Goal: Task Accomplishment & Management: Complete application form

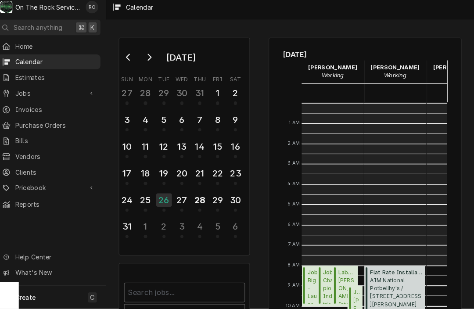
scroll to position [143, 13]
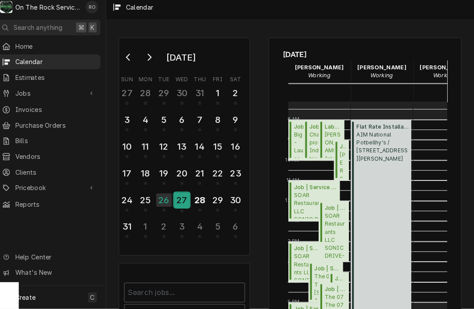
click at [179, 194] on div "27" at bounding box center [186, 201] width 15 height 15
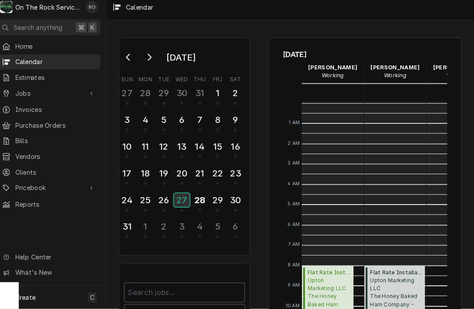
scroll to position [160, 0]
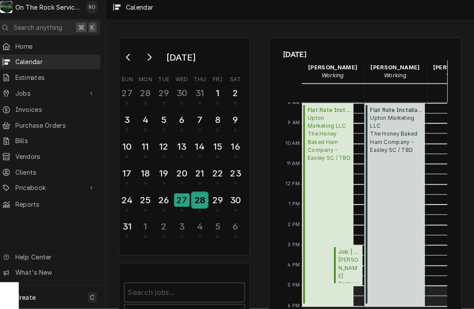
click at [196, 200] on div "28" at bounding box center [203, 201] width 15 height 15
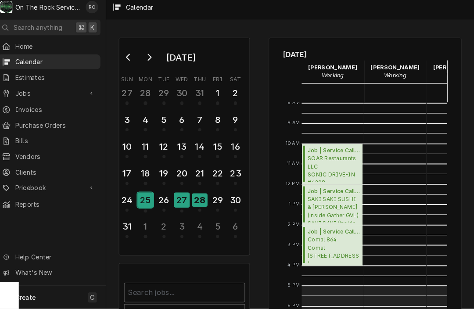
click at [143, 194] on div "25" at bounding box center [150, 201] width 15 height 15
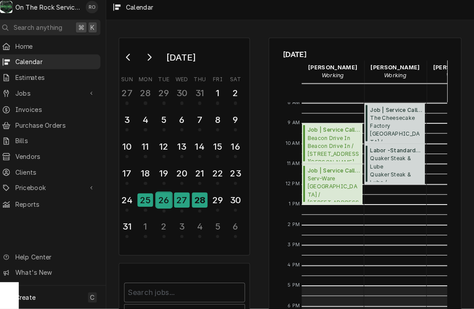
click at [162, 200] on div "26" at bounding box center [168, 201] width 15 height 15
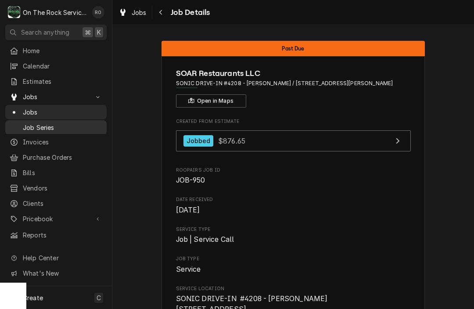
click at [44, 125] on span "Job Series" at bounding box center [62, 127] width 79 height 9
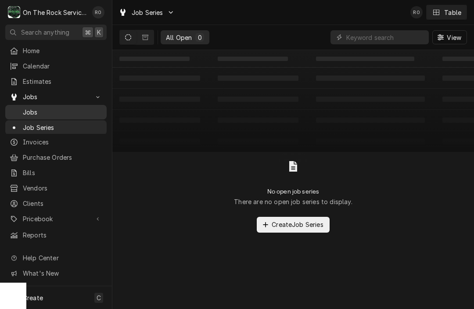
click at [23, 108] on span "Jobs" at bounding box center [62, 111] width 79 height 9
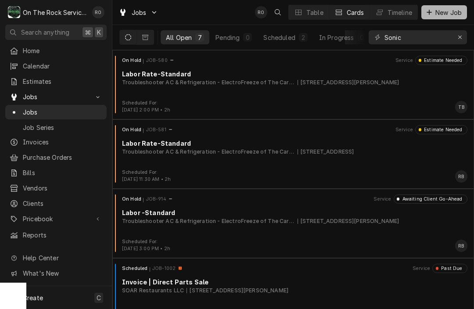
click at [451, 9] on span "New Job" at bounding box center [448, 12] width 30 height 9
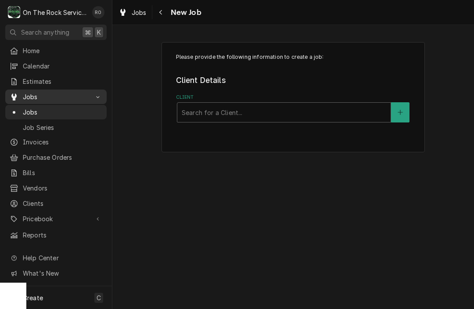
click at [28, 95] on span "Jobs" at bounding box center [56, 96] width 66 height 9
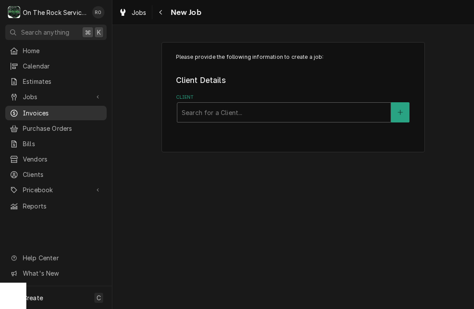
click at [26, 108] on span "Invoices" at bounding box center [62, 112] width 79 height 9
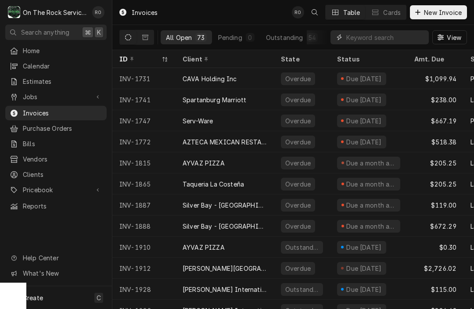
click at [387, 37] on input "Dynamic Content Wrapper" at bounding box center [385, 37] width 78 height 14
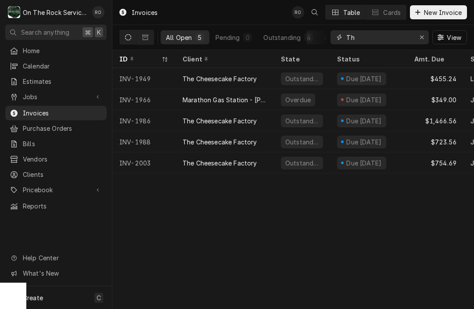
type input "T"
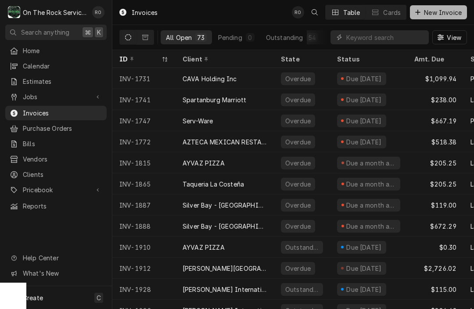
click at [438, 10] on span "New Invoice" at bounding box center [442, 12] width 41 height 9
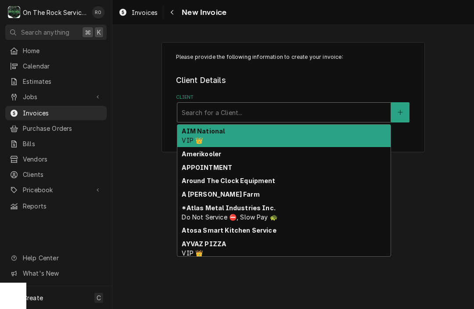
click at [286, 116] on div "Client" at bounding box center [284, 112] width 204 height 16
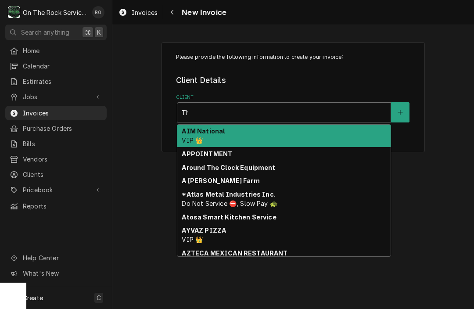
type input "T"
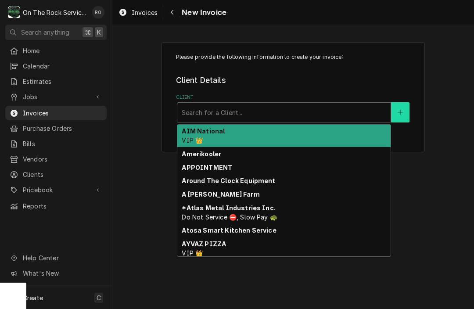
click at [403, 112] on button "Client" at bounding box center [400, 112] width 18 height 20
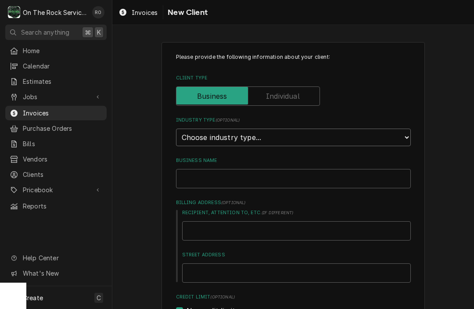
click at [318, 133] on select "Choose industry type... Residential Commercial Industrial Government" at bounding box center [293, 137] width 235 height 18
select select "2"
click at [243, 177] on input "Business Name" at bounding box center [293, 178] width 235 height 19
type textarea "x"
type input "T"
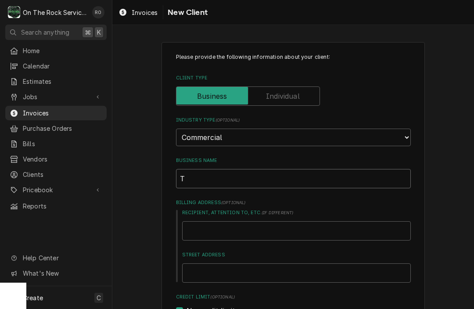
type textarea "x"
type input "The"
type textarea "x"
type input "The"
type textarea "x"
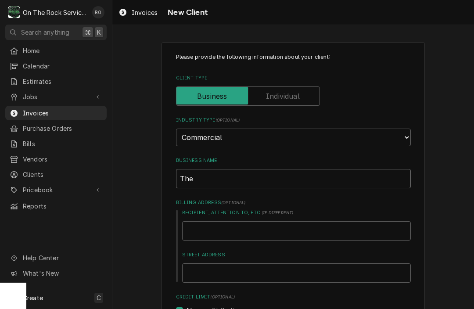
type input "The F"
type textarea "x"
type input "The Fl"
type textarea "x"
type input "The Fla"
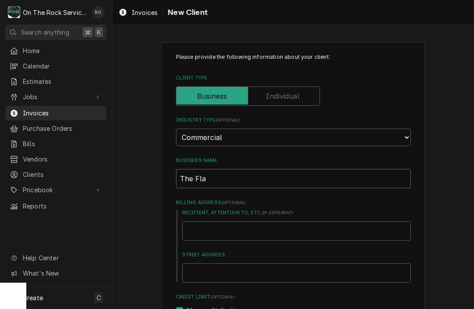
type textarea "x"
type input "The Flam"
type textarea "x"
type input "The Flame"
type textarea "x"
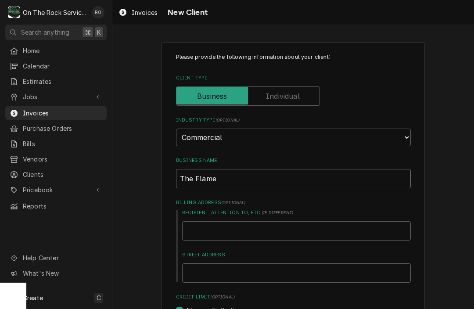
type input "The Flame P"
type textarea "x"
type input "The Flame Pi"
type textarea "x"
type input "The Flame Piz"
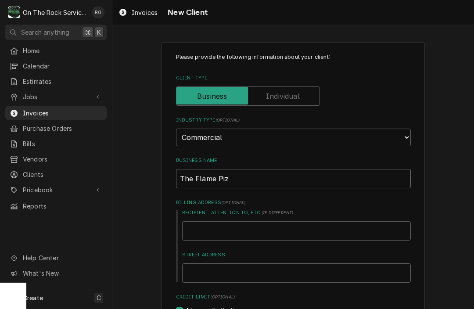
type textarea "x"
type input "The Flame Pizz"
type textarea "x"
type input "The Flame Pizze"
type textarea "x"
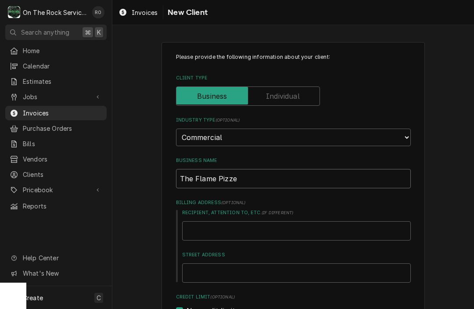
type input "The Flame Pizzer"
type textarea "x"
type input "The Flame Pizzeri"
type textarea "x"
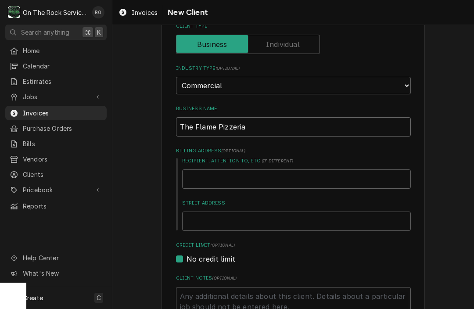
scroll to position [57, 0]
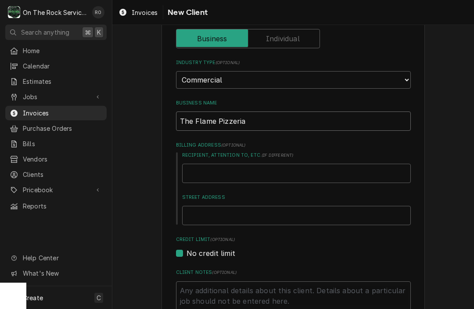
type input "The Flame Pizzeria"
drag, startPoint x: 218, startPoint y: 163, endPoint x: 225, endPoint y: 143, distance: 21.5
click at [225, 143] on div "Billing Address ( optional ) Recipient, Attention To, etc. ( if different ) Str…" at bounding box center [293, 183] width 235 height 83
type textarea "x"
type input "B"
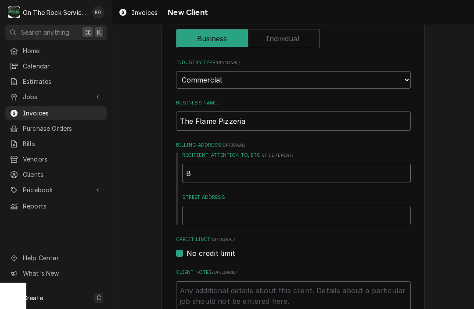
type textarea "x"
type input "Bo"
type textarea "x"
type input "Bou"
type textarea "x"
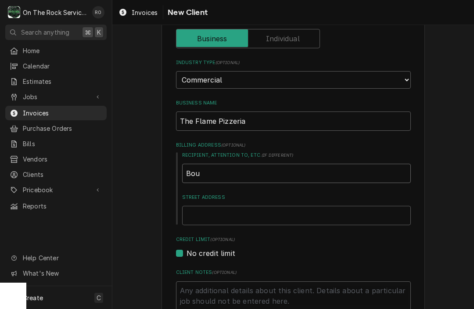
type input "Boun"
type textarea "x"
type input "Boun"
type textarea "x"
type input "Boun ("
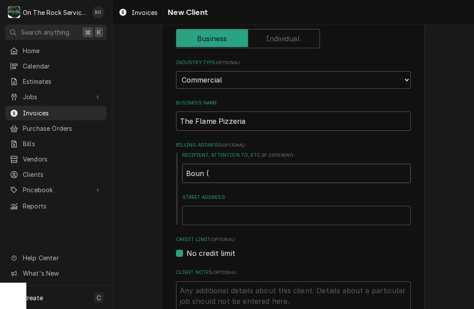
type textarea "x"
type input "Boun (B"
type textarea "x"
type input "Boun (Bo"
type textarea "x"
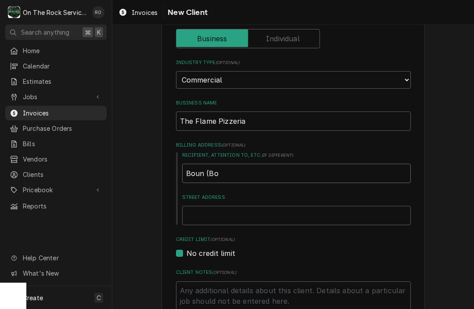
type input "Boun (Boo"
type textarea "x"
type input "Boun (Boon"
type textarea "x"
type input "Boun (Boon)"
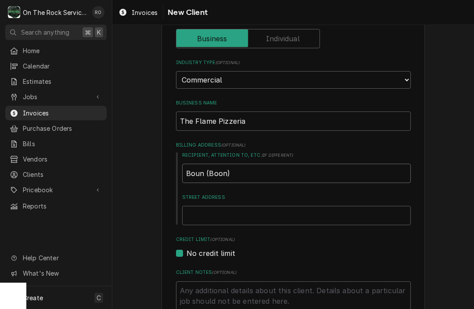
type textarea "x"
type input "Boun (Boon"
type textarea "x"
type input "Boun (Boo"
type textarea "x"
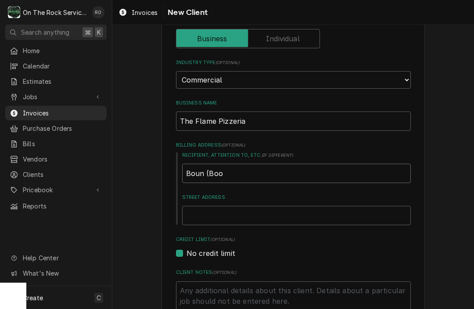
type input "Boun (Bo"
type textarea "x"
type input "Boun (B"
type textarea "x"
type input "Boun ("
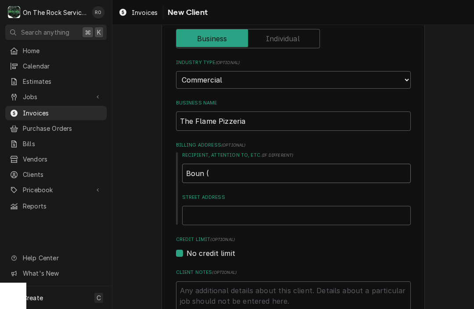
type textarea "x"
type input "Boun"
click at [220, 206] on input "Street Address" at bounding box center [296, 215] width 228 height 19
type textarea "x"
type input "3"
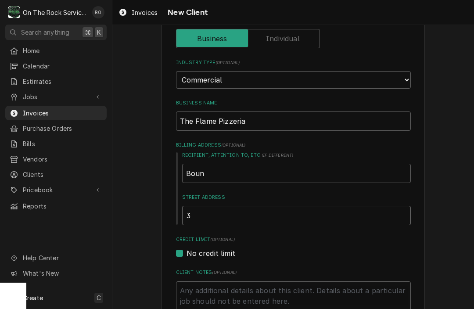
type textarea "x"
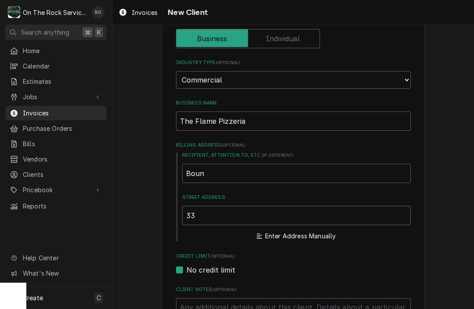
type input "336"
type textarea "x"
type input "3369"
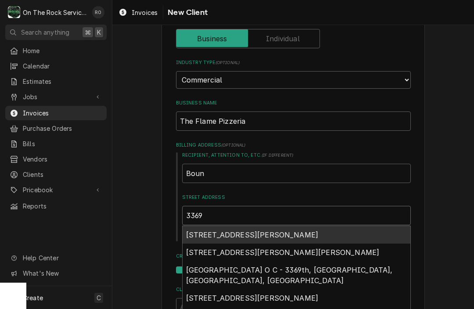
type textarea "x"
type input "3369"
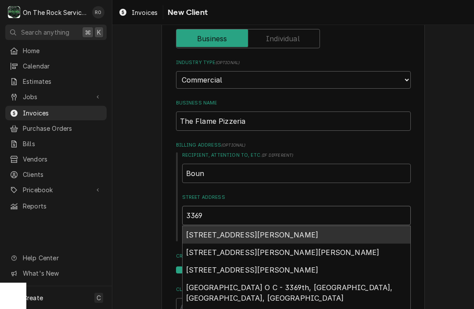
type textarea "x"
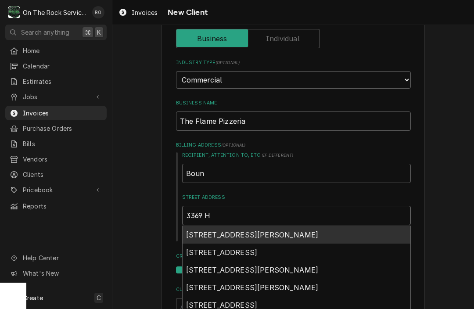
type input "3369 Hw"
type textarea "x"
type input "3369 Hwy"
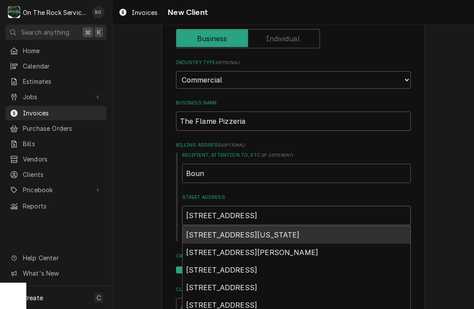
type textarea "x"
type input "3369 Hwy"
type textarea "x"
type input "3369 Hwy 7"
type textarea "x"
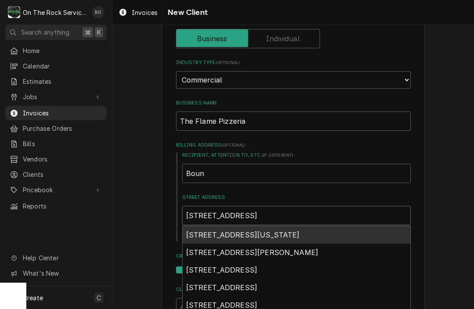
type input "3369 Hwy 72"
type textarea "x"
type input "3369 Hwy 72/"
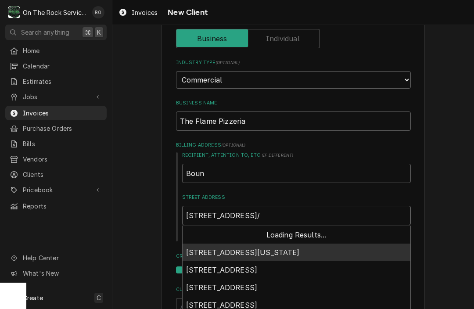
type textarea "x"
type input "3369 Hwy 72/2"
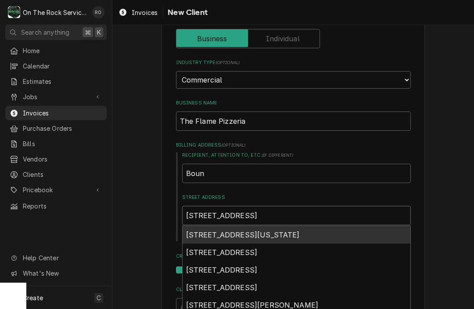
type textarea "x"
type input "3369 Hwy 72/22"
type textarea "x"
type input "3369 Hwy 72/221"
click at [228, 230] on span "3369 Hwy 72 221 E, Greenwood, SC, USA" at bounding box center [221, 234] width 71 height 9
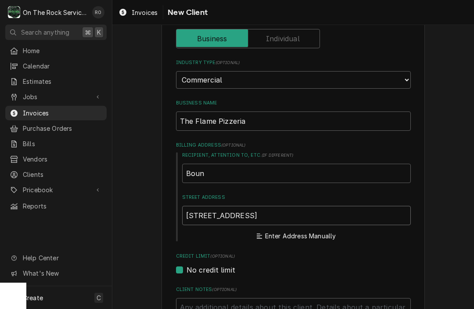
type textarea "x"
type input "3369 SC-72"
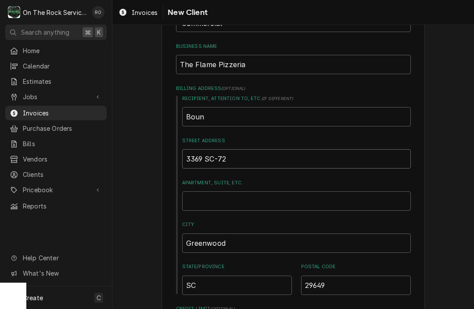
scroll to position [119, 0]
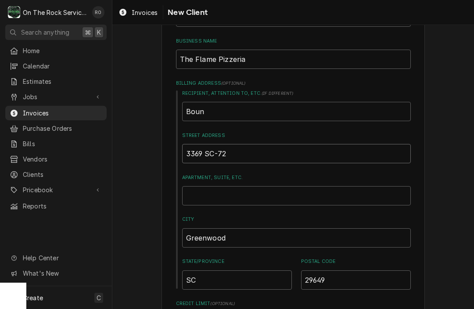
type textarea "x"
type input "3369 SC-7"
type textarea "x"
type input "3369 SC-"
type textarea "x"
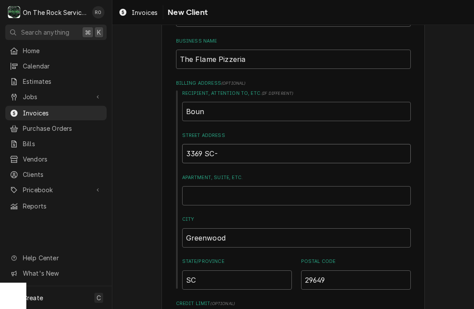
type input "3369 SC"
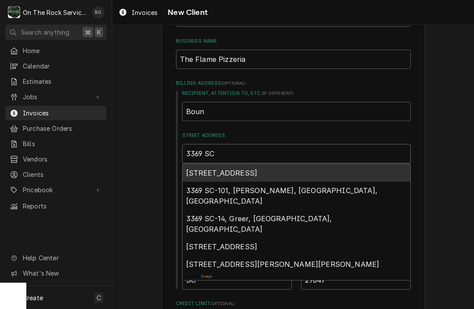
type textarea "x"
type input "3369 S"
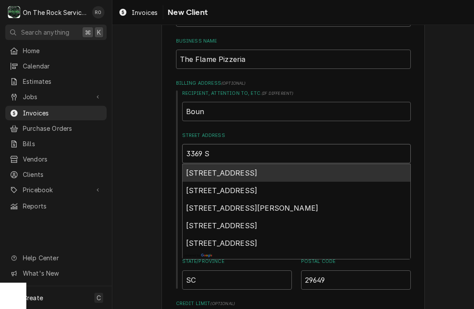
type textarea "x"
type input "3369"
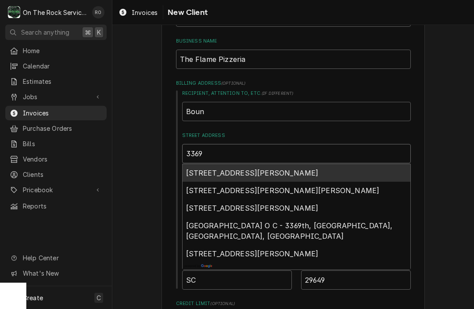
type textarea "x"
type input "3369 H"
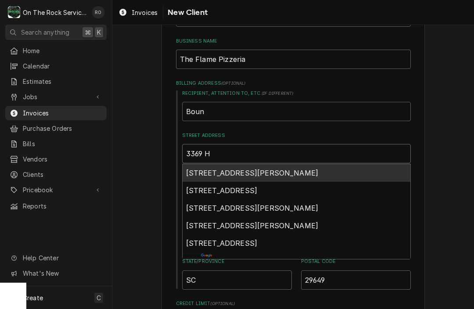
type textarea "x"
type input "3369 Hw"
type textarea "x"
type input "3369 Hwy"
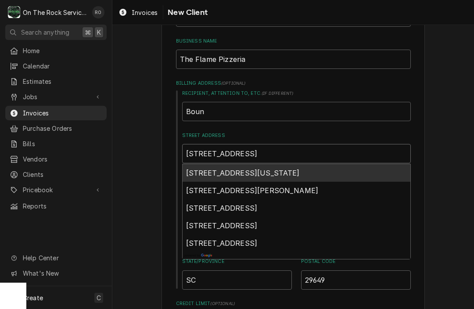
type textarea "x"
type input "3369 Hwy72"
type textarea "x"
type input "3369 Hwy"
type textarea "x"
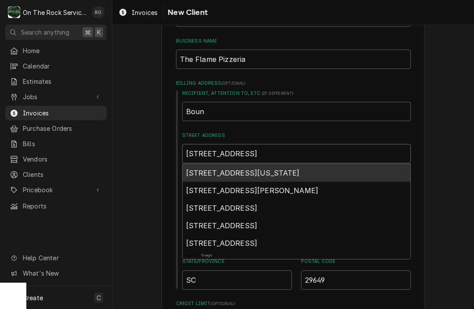
type input "3369 Hwy"
type textarea "x"
type input "3369 Hwy 72"
type textarea "x"
type input "3369 Hwy 72/"
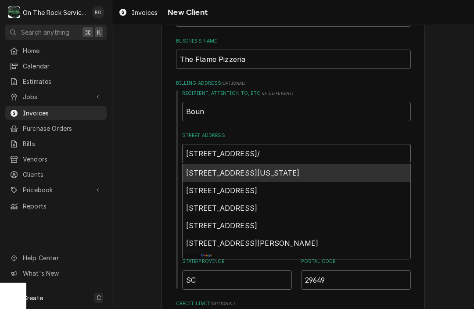
type textarea "x"
type input "3369 Hwy 72/2"
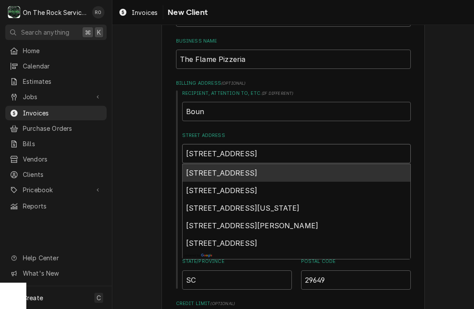
type textarea "x"
type input "3369 Hwy 72/22"
type textarea "x"
type input "3369 Hwy 72/221"
type textarea "x"
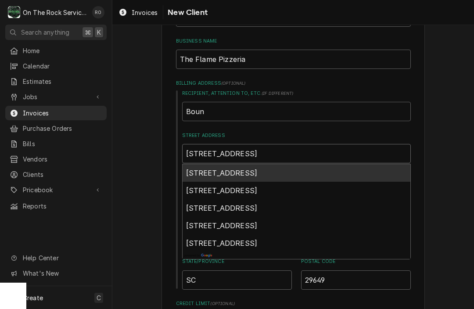
type input "3369 Hwy 72/221"
type textarea "x"
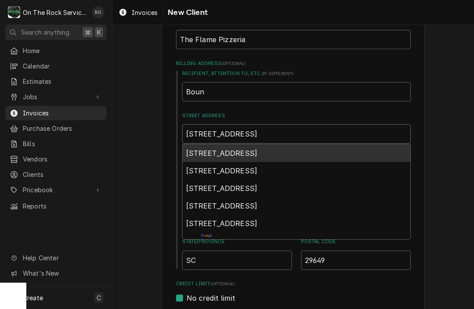
scroll to position [143, 0]
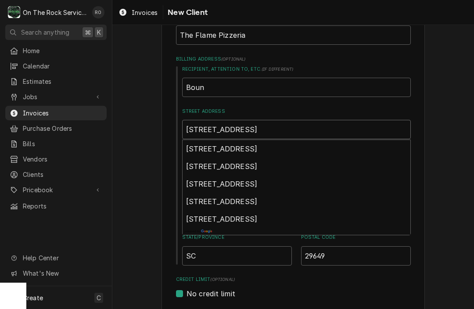
click at [289, 120] on input "3369 Hwy 72/221 E" at bounding box center [296, 129] width 228 height 19
type input "3369 Hwy 72/221 E"
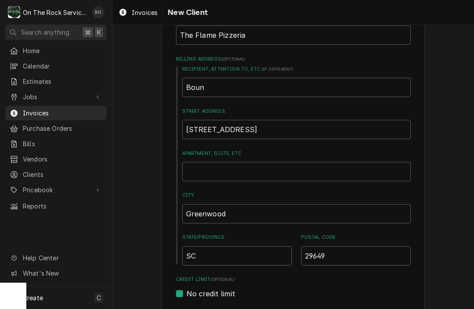
click at [422, 143] on div "Please provide the following information about your client: Client Type Industr…" at bounding box center [292, 243] width 263 height 688
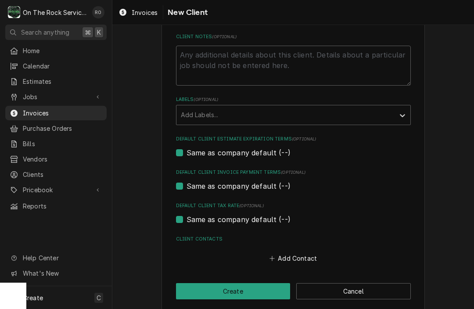
scroll to position [419, 0]
click at [291, 253] on button "Add Contact" at bounding box center [293, 259] width 50 height 12
type textarea "x"
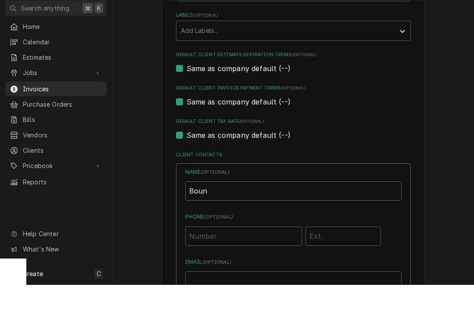
scroll to position [479, 0]
type input "Boun"
click at [257, 250] on input "Phone ( optional )" at bounding box center [243, 259] width 117 height 19
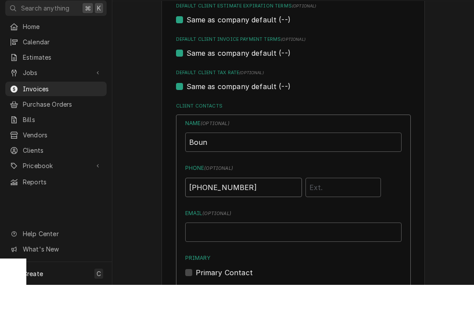
scroll to position [531, 0]
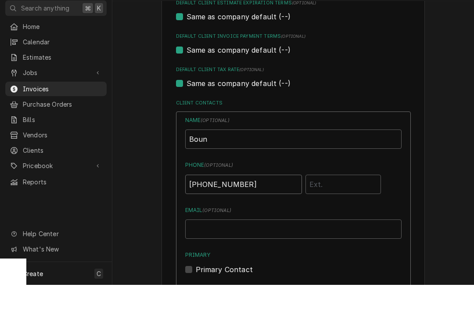
type input "(864) 344-7661"
click at [263, 243] on input "Email ( optional )" at bounding box center [293, 252] width 216 height 19
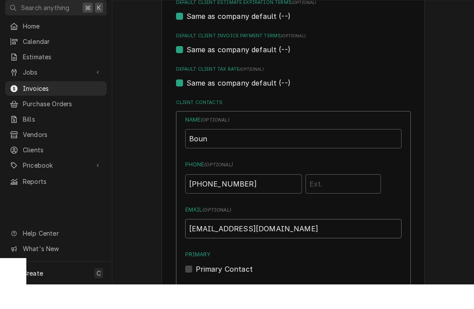
scroll to position [0, 0]
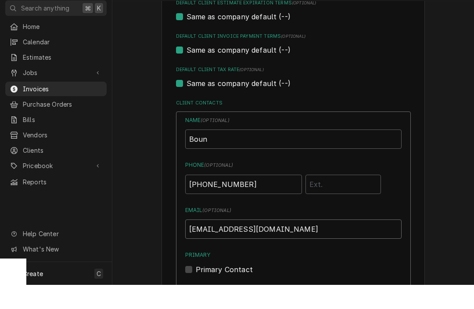
type input "Bounssarm@gmail.com"
click at [199, 288] on label "Primary Contact" at bounding box center [224, 293] width 57 height 11
click at [199, 288] on input "Primary" at bounding box center [304, 297] width 216 height 19
checkbox input "true"
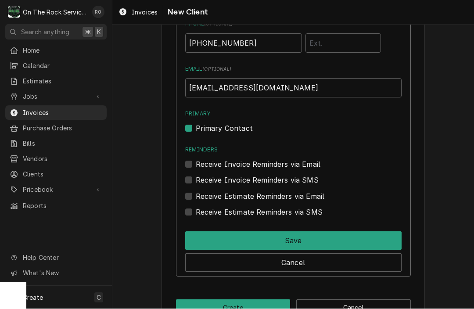
scroll to position [710, 0]
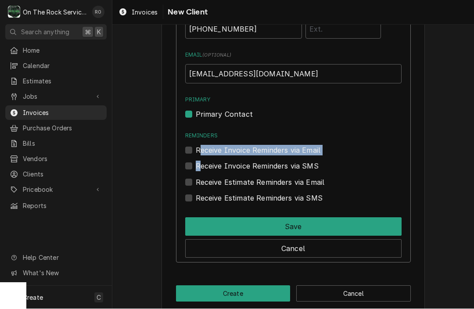
drag, startPoint x: 200, startPoint y: 143, endPoint x: 200, endPoint y: 160, distance: 16.2
click at [200, 160] on div "Name ( optional ) Boun Phone ( optional ) (864) 344-7661 Email ( optional ) Bou…" at bounding box center [293, 82] width 216 height 242
click at [197, 145] on label "Receive Invoice Reminders via Email" at bounding box center [258, 150] width 125 height 11
click at [197, 145] on input "Reminders" at bounding box center [304, 154] width 216 height 19
checkbox input "true"
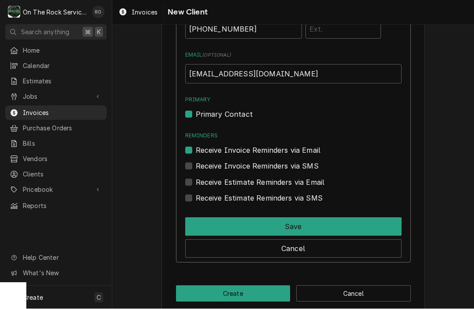
click at [197, 161] on label "Receive Invoice Reminders via SMS" at bounding box center [257, 166] width 123 height 11
click at [197, 161] on input "Contact Edit Form" at bounding box center [304, 170] width 216 height 19
checkbox input "true"
click at [197, 177] on label "Receive Estimate Reminders via Email" at bounding box center [260, 182] width 129 height 11
click at [197, 177] on input "Contact Edit Form" at bounding box center [304, 186] width 216 height 19
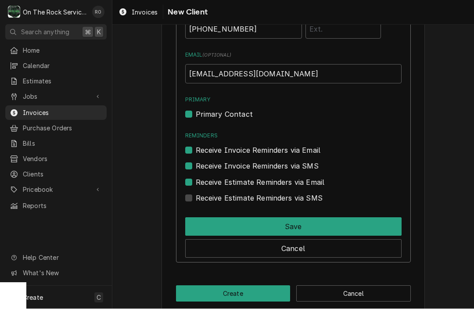
checkbox input "true"
click at [197, 193] on label "Receive Estimate Reminders via SMS" at bounding box center [259, 198] width 127 height 11
click at [197, 193] on input "Contact Edit Form" at bounding box center [304, 202] width 216 height 19
checkbox input "true"
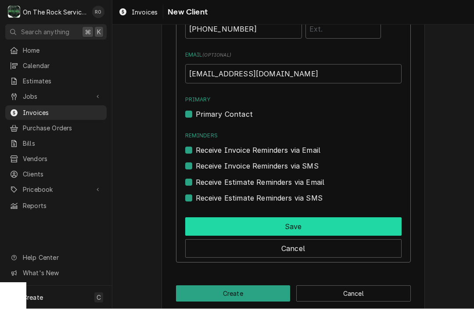
click at [205, 218] on button "Save" at bounding box center [293, 227] width 216 height 18
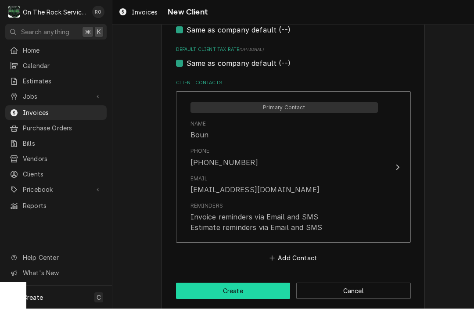
click at [230, 283] on button "Create" at bounding box center [233, 291] width 114 height 16
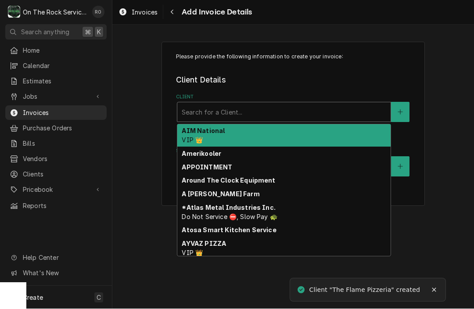
click at [207, 110] on div "Search for a Client..." at bounding box center [284, 112] width 204 height 9
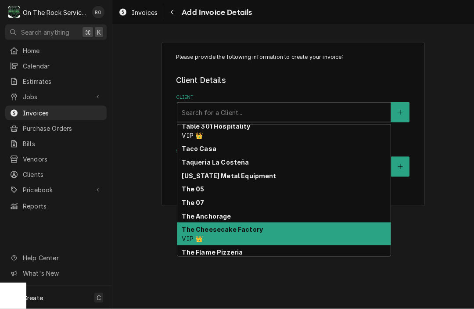
scroll to position [1923, 0]
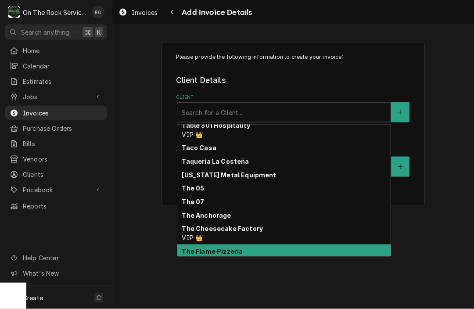
click at [221, 247] on strong "The Flame Pizzeria" at bounding box center [212, 250] width 61 height 7
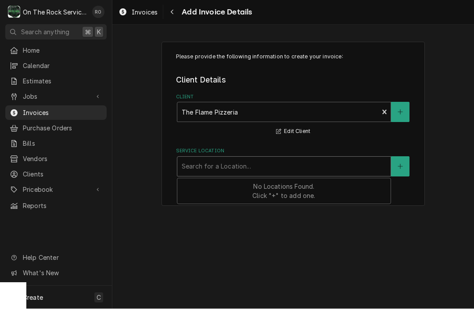
click at [219, 160] on div "Service Location" at bounding box center [284, 167] width 204 height 16
click at [404, 175] on button "Service Location" at bounding box center [400, 167] width 18 height 20
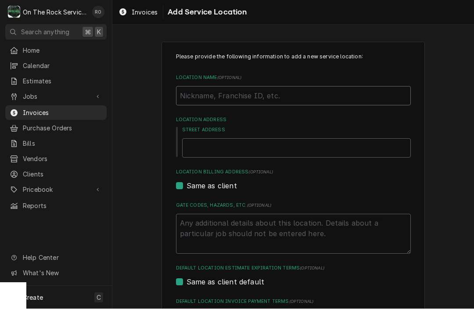
click at [315, 91] on input "Location Name ( optional )" at bounding box center [293, 95] width 235 height 19
type textarea "x"
type input "T"
type textarea "x"
type input "Th"
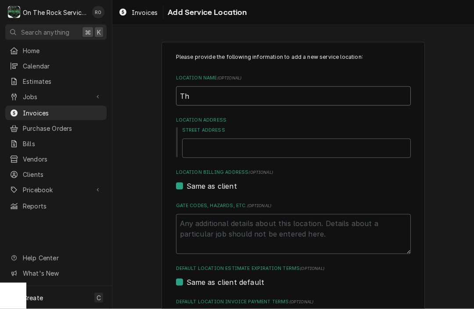
type textarea "x"
type input "The"
type textarea "x"
type input "The"
type textarea "x"
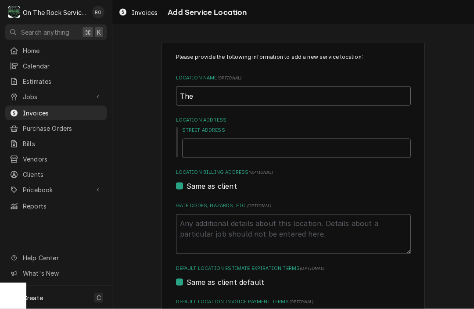
type input "The F"
type textarea "x"
type input "The Fl"
type textarea "x"
type input "The Fla"
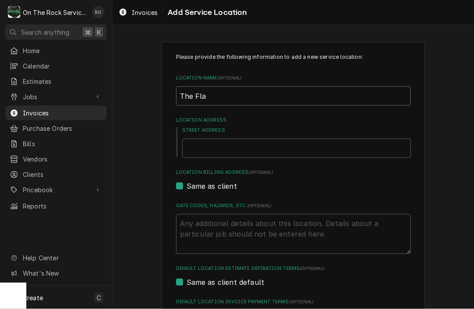
type textarea "x"
type input "The Flam"
type textarea "x"
type input "The Flame"
type textarea "x"
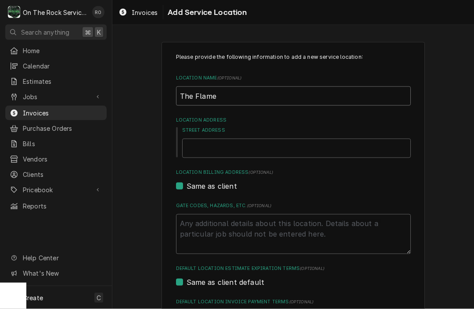
type input "The Flame"
type textarea "x"
type input "The Flame P"
type textarea "x"
type input "The Flame Pi"
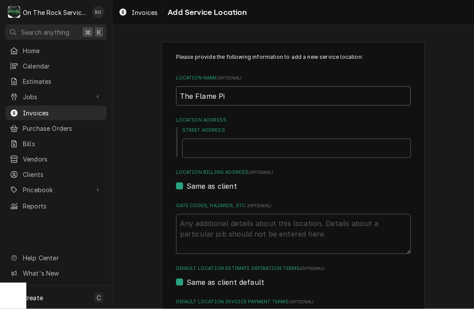
type textarea "x"
type input "The Flame Piz"
type textarea "x"
type input "The Flame Pizz"
type textarea "x"
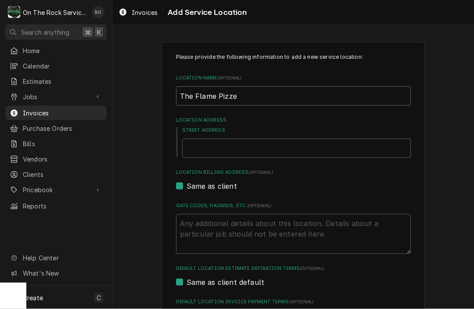
type input "The Flame Pizzer"
type textarea "x"
type input "The Flame Pizzeri"
type textarea "x"
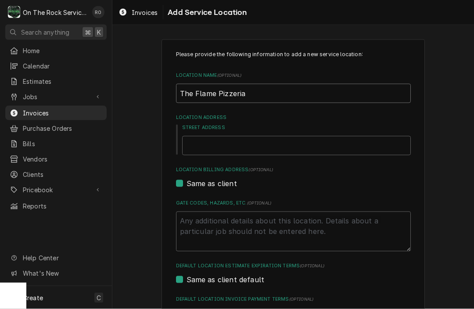
scroll to position [5, 0]
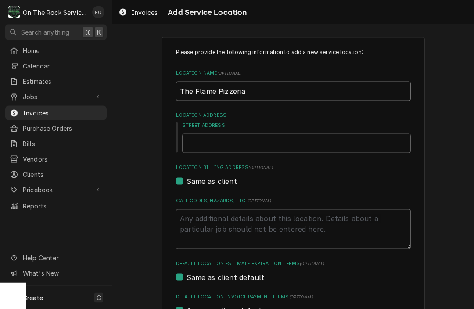
type input "The Flame Pizzeria"
click at [300, 147] on input "Street Address" at bounding box center [296, 143] width 228 height 19
type textarea "x"
type input "3"
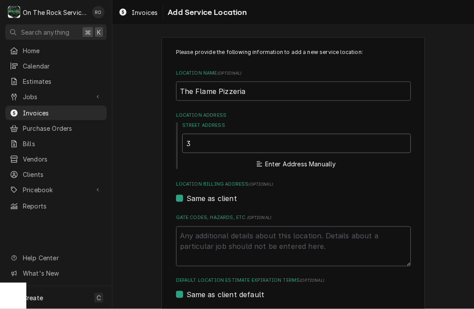
type textarea "x"
type input "33"
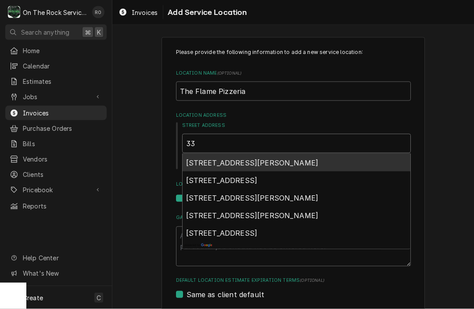
type textarea "x"
type input "336"
type textarea "x"
type input "3369"
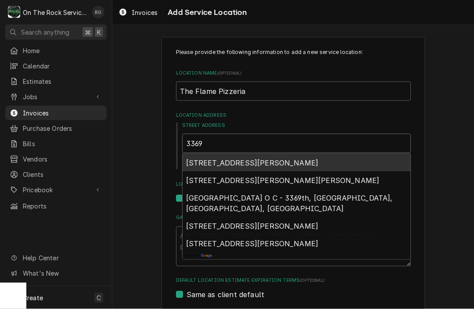
type textarea "x"
type input "3369"
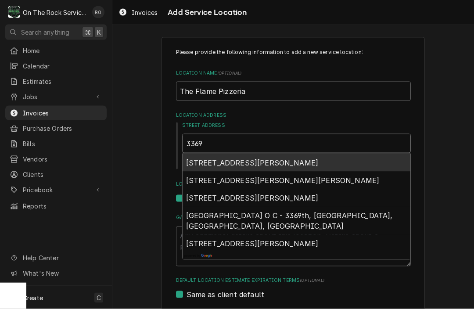
type textarea "x"
type input "3369 H"
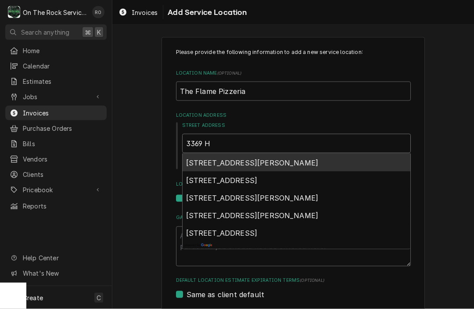
type textarea "x"
type input "3369 Hw"
type textarea "x"
type input "3369 Hwy"
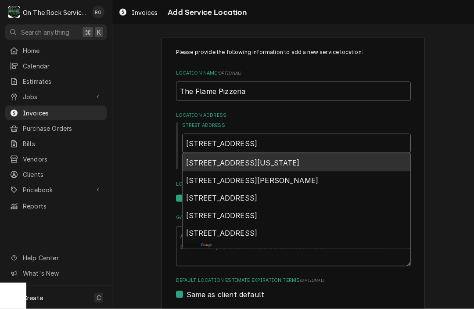
type textarea "x"
type input "3369 Hwy"
type textarea "x"
type input "3369 Hwy 7"
type textarea "x"
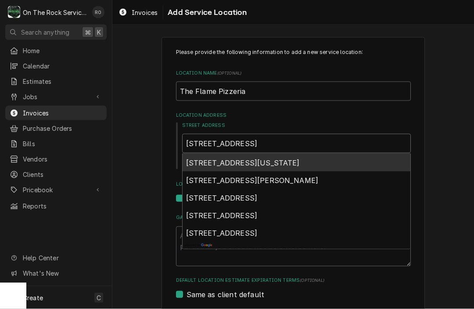
type input "3369 Hwy 72"
type textarea "x"
type input "3369 Hwy 72/"
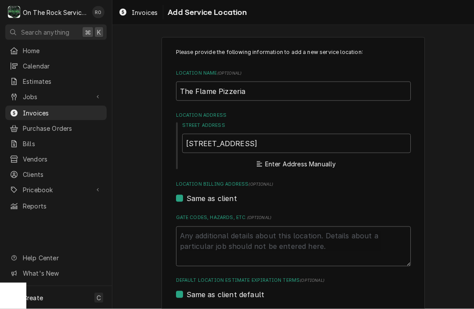
click at [320, 127] on div "Street Address 3369 Hwy 72/221 E Enter Address Manually" at bounding box center [296, 146] width 228 height 48
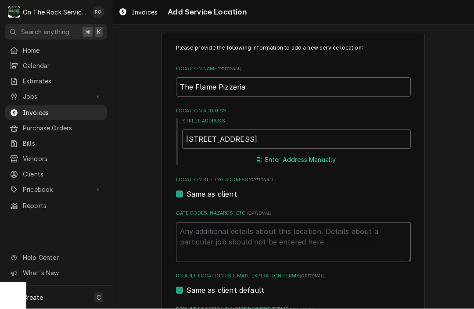
click at [313, 158] on button "Enter Address Manually" at bounding box center [296, 160] width 82 height 12
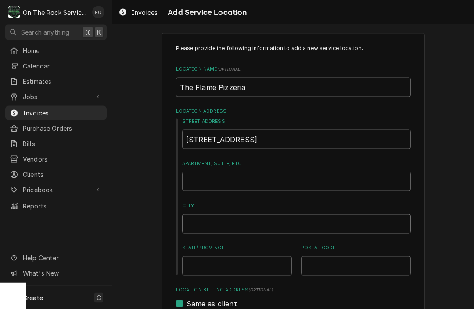
drag, startPoint x: 277, startPoint y: 233, endPoint x: 277, endPoint y: 224, distance: 8.8
click at [277, 224] on div "Street Address 3369 Hwy 72/221 E Apartment, Suite, etc. City State/Province Pos…" at bounding box center [293, 196] width 235 height 157
click at [281, 263] on div "Please provide the following information to add a new service location: Locatio…" at bounding box center [293, 277] width 235 height 467
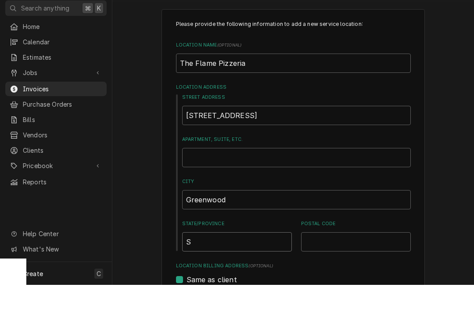
scroll to position [0, 0]
click at [358, 256] on input "Postal Code" at bounding box center [356, 265] width 110 height 19
click at [285, 130] on input "3369 Hwy 72/221 E" at bounding box center [296, 139] width 228 height 19
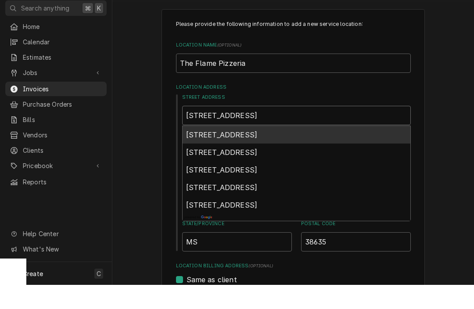
click at [251, 154] on span "3369 Hwy 72 221 E, Greenwood, SC, USA" at bounding box center [221, 158] width 71 height 9
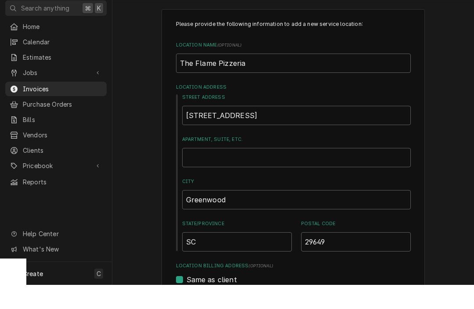
drag, startPoint x: 261, startPoint y: 92, endPoint x: 261, endPoint y: 86, distance: 6.1
click at [261, 108] on label "Location Address" at bounding box center [293, 111] width 235 height 7
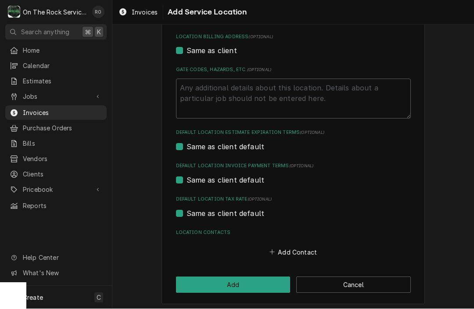
scroll to position [261, 0]
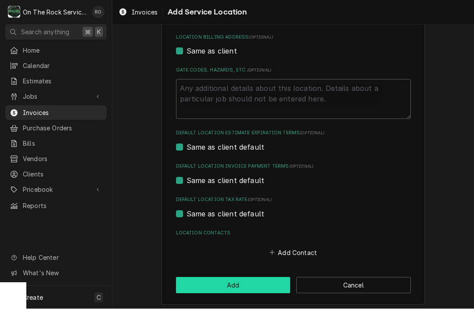
click at [270, 284] on button "Add" at bounding box center [233, 285] width 114 height 16
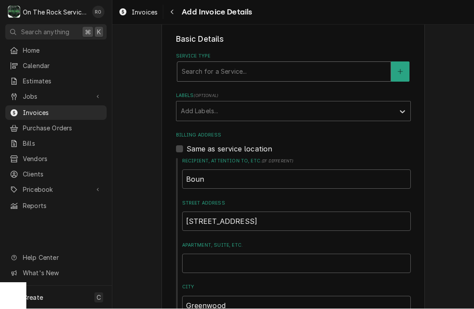
scroll to position [143, 0]
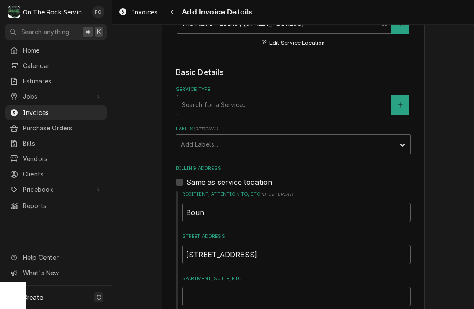
click at [249, 103] on div "Service Type" at bounding box center [284, 105] width 204 height 16
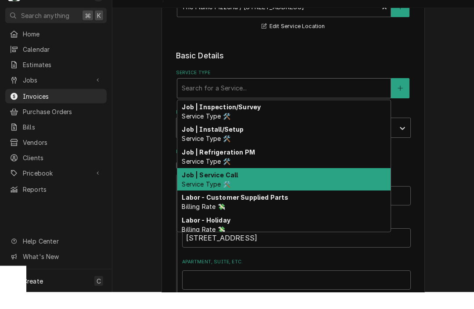
scroll to position [321, 0]
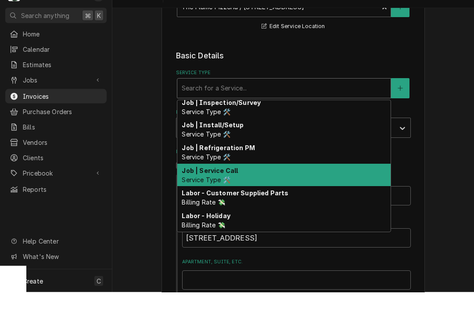
click at [249, 181] on div "Job | Service Call Service Type 🛠️" at bounding box center [283, 192] width 213 height 23
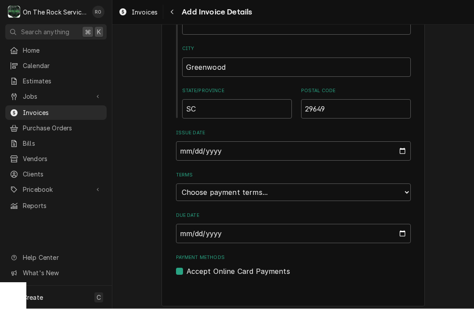
scroll to position [428, 0]
click at [244, 156] on input "2025-08-28" at bounding box center [293, 151] width 235 height 19
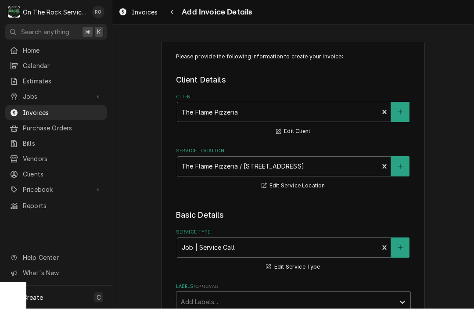
scroll to position [0, 0]
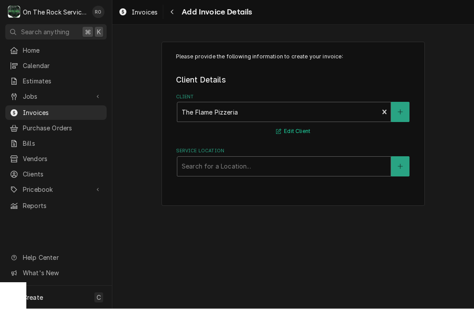
click at [293, 134] on button "Edit Client" at bounding box center [293, 131] width 37 height 11
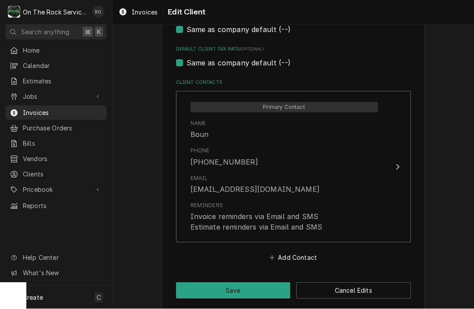
scroll to position [575, 0]
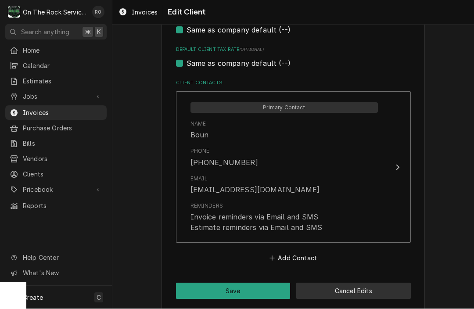
click at [332, 285] on button "Cancel Edits" at bounding box center [353, 291] width 114 height 16
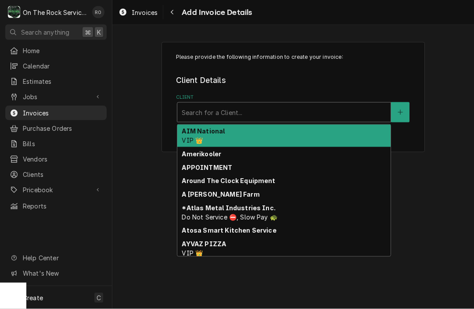
click at [332, 119] on div "Client" at bounding box center [284, 112] width 204 height 16
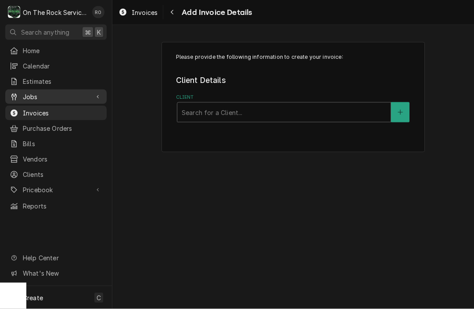
click at [27, 92] on span "Jobs" at bounding box center [56, 96] width 66 height 9
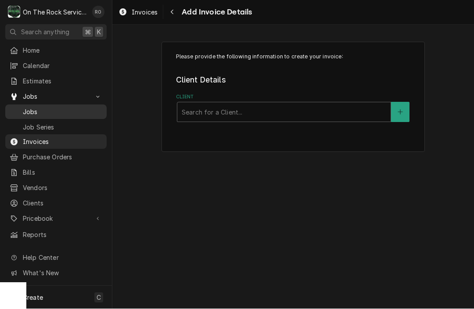
click at [29, 112] on span "Jobs" at bounding box center [62, 111] width 79 height 9
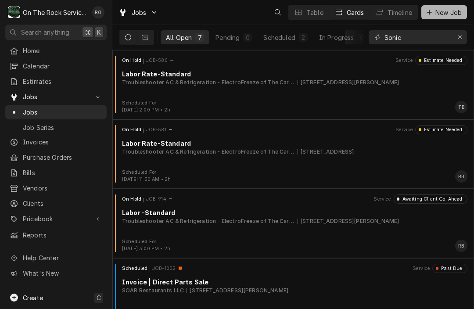
click at [439, 11] on span "New Job" at bounding box center [448, 12] width 30 height 9
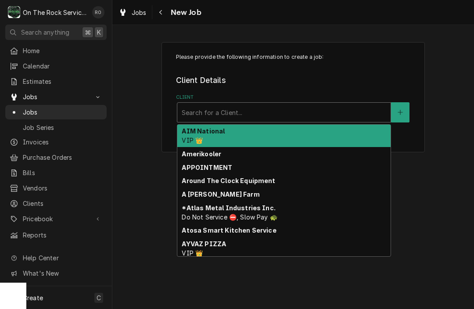
click at [326, 112] on div "Client" at bounding box center [284, 112] width 204 height 16
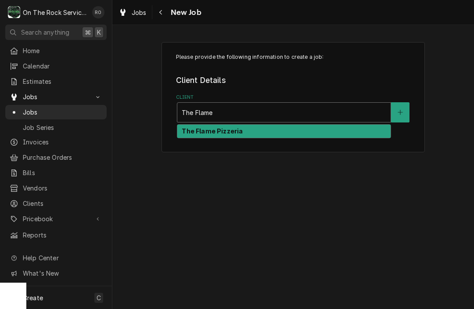
click at [320, 133] on div "The Flame Pizzeria" at bounding box center [283, 132] width 213 height 14
type input "The Flame"
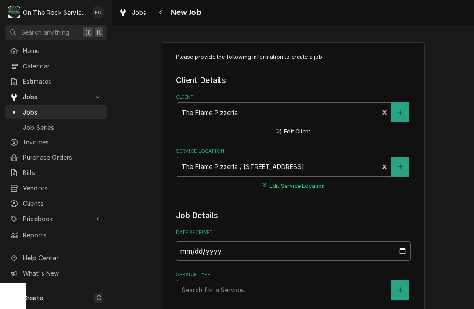
click at [310, 189] on button "Edit Service Location" at bounding box center [293, 186] width 66 height 11
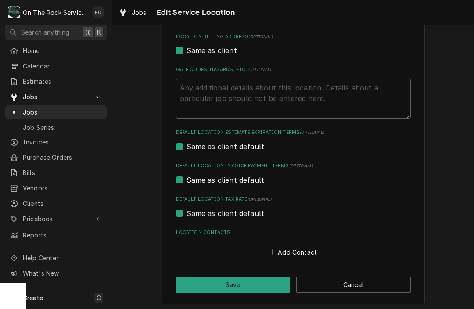
scroll to position [261, 0]
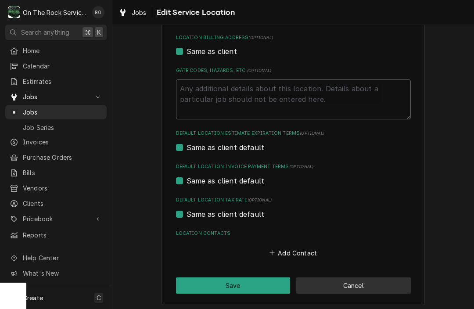
click at [357, 278] on button "Cancel" at bounding box center [353, 285] width 114 height 16
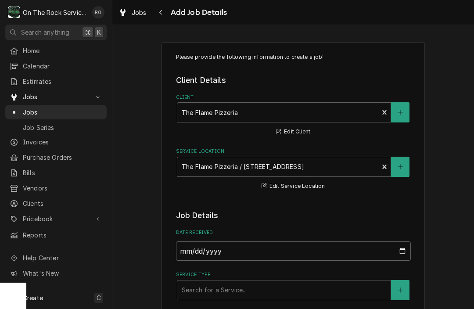
type textarea "x"
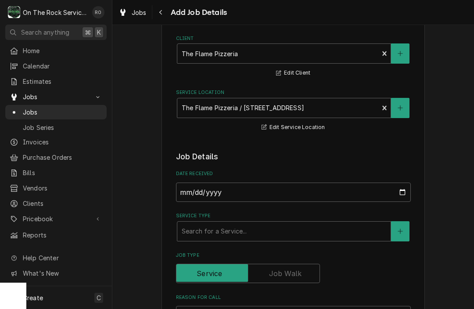
scroll to position [70, 0]
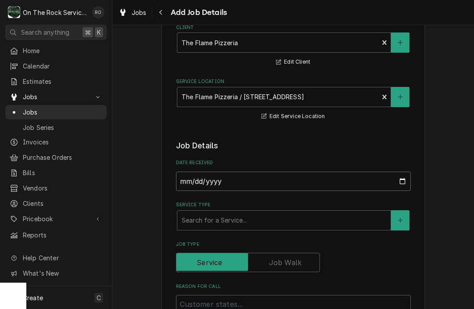
click at [328, 189] on input "2025-08-28" at bounding box center [293, 180] width 235 height 19
type input "2025-08-27"
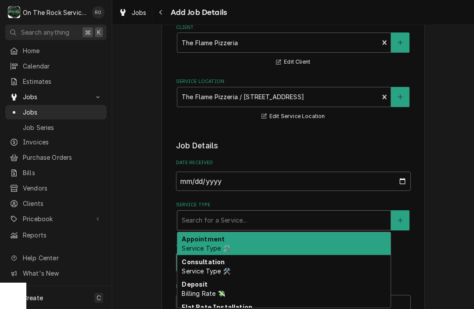
click at [202, 217] on div "Search for a Service..." at bounding box center [284, 219] width 204 height 9
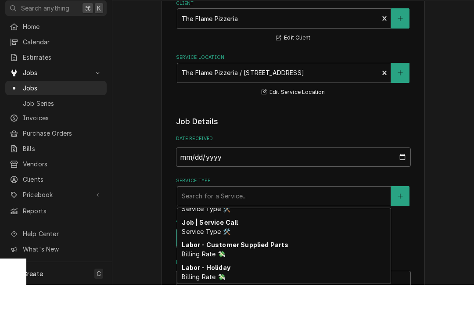
scroll to position [379, 0]
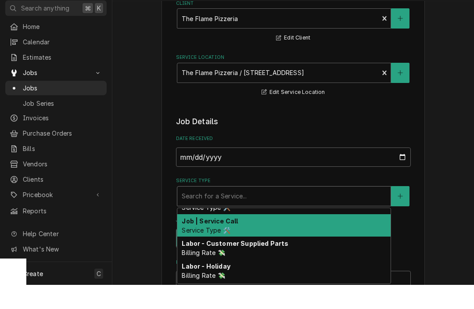
click at [210, 250] on span "Service Type 🛠️" at bounding box center [206, 253] width 48 height 7
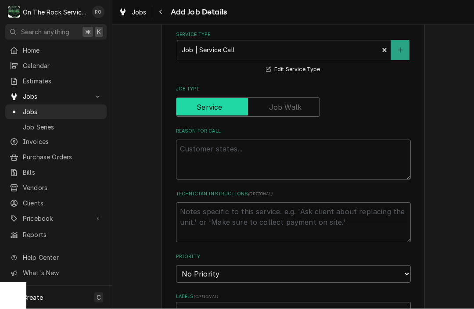
scroll to position [270, 0]
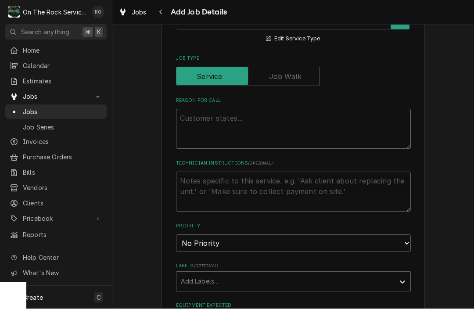
click at [215, 123] on textarea "Reason For Call" at bounding box center [293, 129] width 235 height 40
type textarea "x"
type textarea "E"
type textarea "x"
type textarea "Ed"
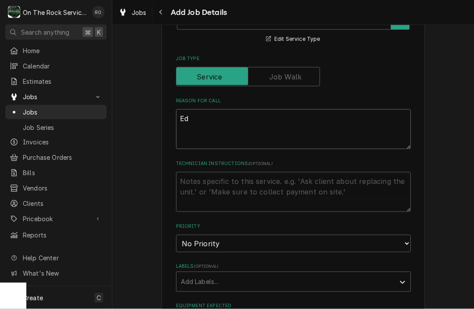
type textarea "x"
type textarea "Edg"
type textarea "x"
type textarea "Edge"
type textarea "x"
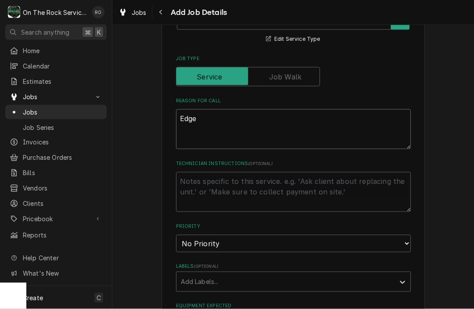
type textarea "Edge"
type textarea "x"
type textarea "Edge P"
type textarea "x"
type textarea "Edge Pi"
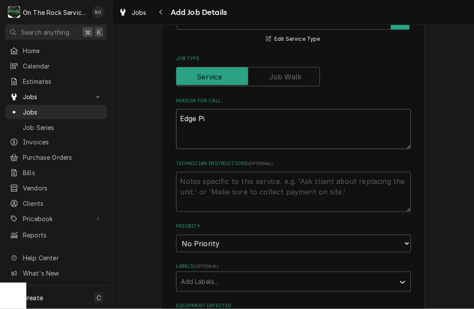
type textarea "x"
type textarea "Edge Piz"
type textarea "x"
type textarea "Edge Pizz"
type textarea "x"
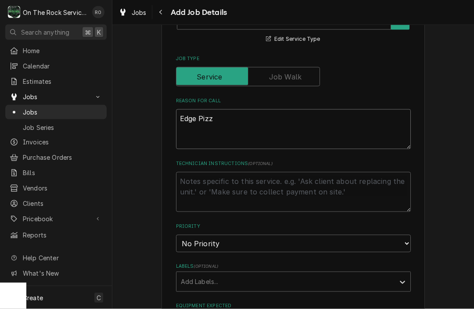
type textarea "Edge Pizza"
type textarea "x"
type textarea "Edge Pizza"
type textarea "x"
type textarea "Edge Pizza O"
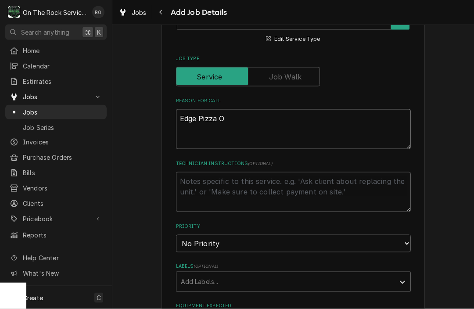
type textarea "x"
type textarea "Edge Pizza Ov"
type textarea "x"
type textarea "Edge Pizza Ove"
type textarea "x"
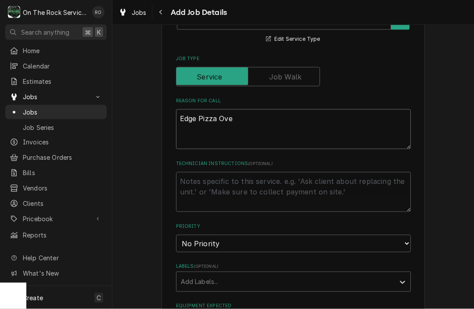
type textarea "Edge Pizza Oven"
type textarea "x"
type textarea "Edge Pizza Oven"
type textarea "x"
type textarea "Edge Pizza Oven d"
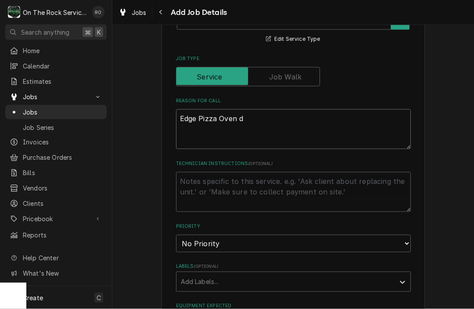
type textarea "x"
type textarea "Edge Pizza Oven dr"
type textarea "x"
type textarea "Edge Pizza Oven dro"
type textarea "x"
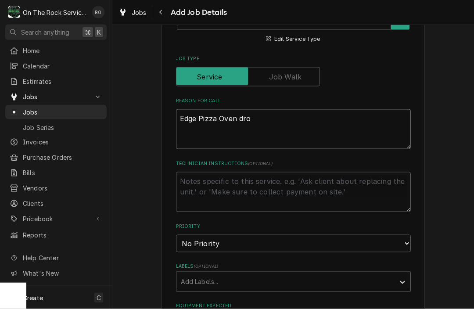
type textarea "Edge Pizza Oven drop"
type textarea "x"
type textarea "Edge Pizza Oven dropp"
type textarea "x"
type textarea "Edge Pizza Oven droppi"
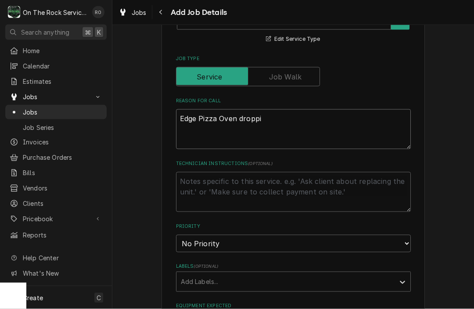
type textarea "x"
type textarea "Edge Pizza Oven dropping"
type textarea "x"
type textarea "Edge Pizza Oven dropping"
type textarea "x"
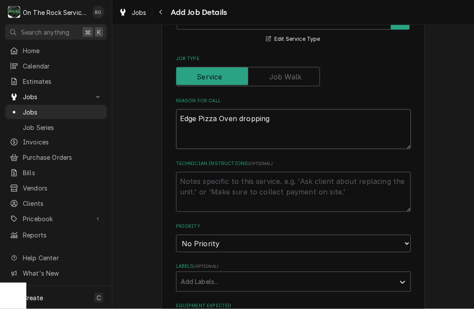
type textarea "Edge Pizza Oven dropping t"
type textarea "x"
type textarea "Edge Pizza Oven dropping te"
type textarea "x"
type textarea "Edge Pizza Oven dropping tem"
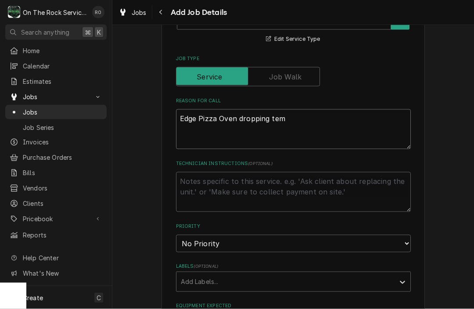
type textarea "x"
type textarea "Edge Pizza Oven dropping temp"
type textarea "x"
type textarea "Edge Pizza Oven dropping temp."
type textarea "x"
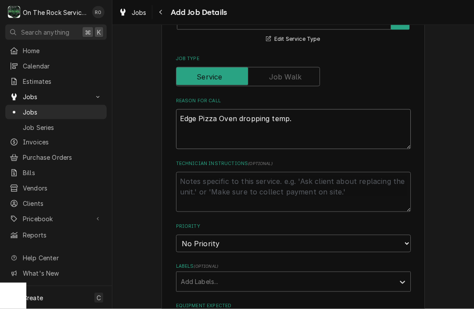
type textarea "Edge Pizza Oven dropping temp."
type textarea "x"
type textarea "Edge Pizza Oven dropping temp."
type textarea "x"
type textarea "Edge Pizza Oven dropping temp"
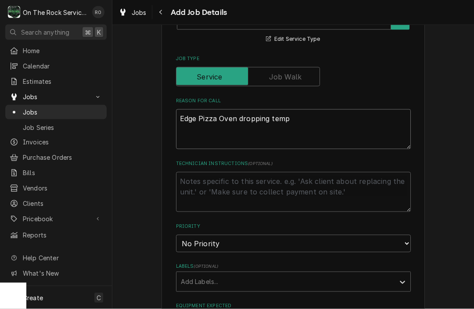
type textarea "x"
type textarea "Edge Pizza Oven dropping temp"
type textarea "x"
type textarea "Edge Pizza Oven dropping temp a"
type textarea "x"
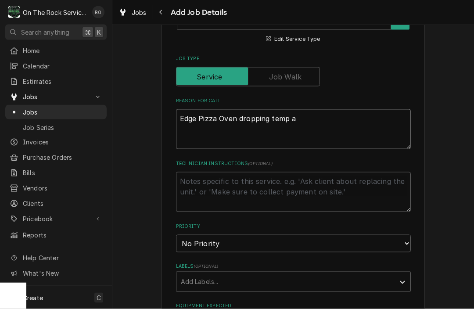
type textarea "Edge Pizza Oven dropping temp af"
type textarea "x"
type textarea "Edge Pizza Oven dropping temp aft"
type textarea "x"
type textarea "Edge Pizza Oven dropping temp afte"
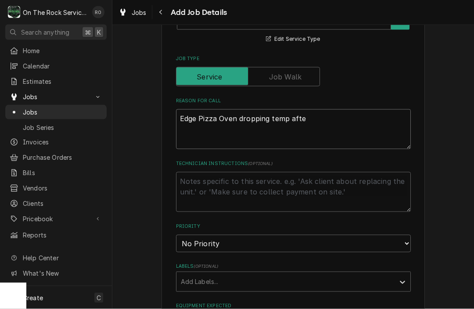
type textarea "x"
type textarea "Edge Pizza Oven dropping temp after"
type textarea "x"
type textarea "Edge Pizza Oven dropping temp after"
type textarea "x"
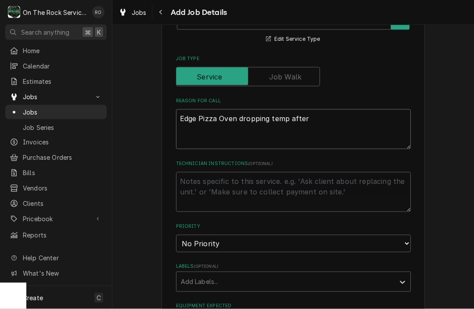
type textarea "Edge Pizza Oven dropping temp after a"
type textarea "x"
type textarea "Edge Pizza Oven dropping temp after an"
type textarea "x"
type textarea "Edge Pizza Oven dropping temp after an"
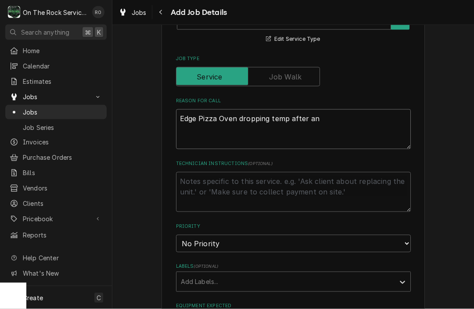
type textarea "x"
type textarea "Edge Pizza Oven dropping temp after an h"
type textarea "x"
type textarea "Edge Pizza Oven dropping temp after an ho"
type textarea "x"
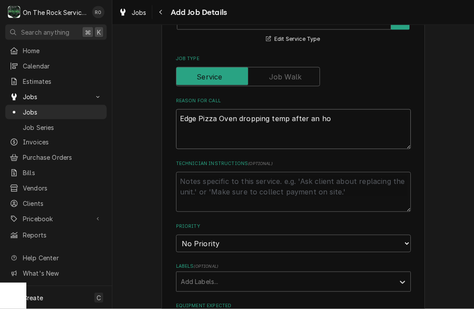
type textarea "Edge Pizza Oven dropping temp after an hou"
type textarea "x"
type textarea "Edge Pizza Oven dropping temp after an hour"
type textarea "x"
type textarea "Edge Pizza Oven dropping temp after an hour."
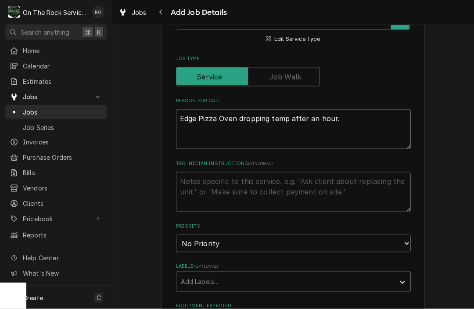
type textarea "x"
type textarea "Edge Pizza Oven dropping temp after an hour."
type textarea "x"
type textarea "Edge Pizza Oven dropping temp after an hour. D"
type textarea "x"
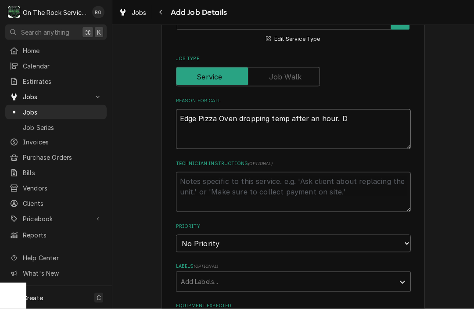
type textarea "Edge Pizza Oven dropping temp after an hour. Do"
type textarea "x"
type textarea "Edge Pizza Oven dropping temp after an hour. Dou"
type textarea "x"
type textarea "Edge Pizza Oven dropping temp after an hour. Doub"
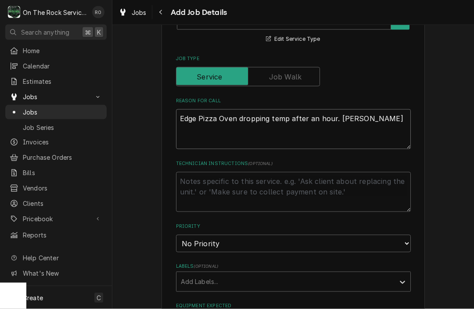
type textarea "x"
type textarea "Edge Pizza Oven dropping temp after an hour. Doubl"
type textarea "x"
type textarea "Edge Pizza Oven dropping temp after an hour. Double"
type textarea "x"
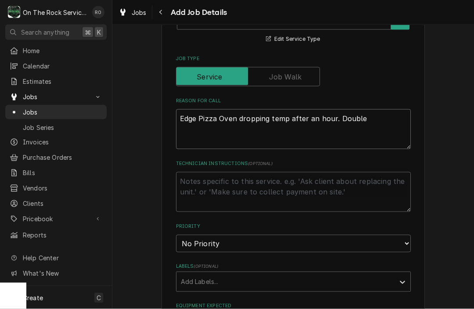
type textarea "Edge Pizza Oven dropping temp after an hour. Double"
type textarea "x"
type textarea "Edge Pizza Oven dropping temp after an hour. Double s"
type textarea "x"
type textarea "Edge Pizza Oven dropping temp after an hour. Double st"
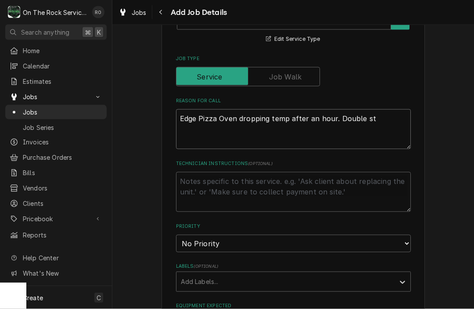
type textarea "x"
type textarea "Edge Pizza Oven dropping temp after an hour. Double sta"
type textarea "x"
type textarea "Edge Pizza Oven dropping temp after an hour. Double stac"
type textarea "x"
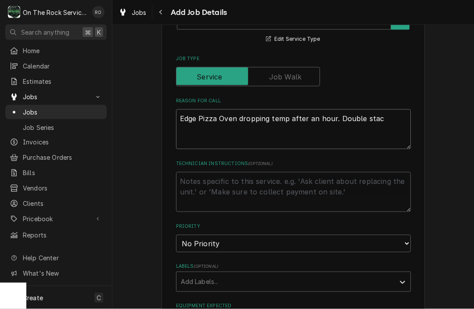
type textarea "Edge Pizza Oven dropping temp after an hour. Double stack"
type textarea "x"
type textarea "Edge Pizza Oven dropping temp after an hour. IDouble stack"
type textarea "x"
type textarea "Edge Pizza Oven dropping temp after an hour. ItsDouble stack"
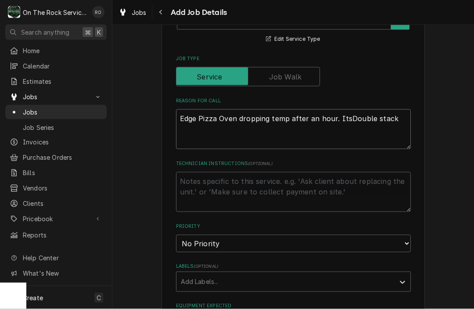
type textarea "x"
type textarea "Edge Pizza Oven dropping temp after an hour. It’sDouble stack"
type textarea "x"
type textarea "Edge Pizza Oven dropping temp after an hour. It’s Double stack"
type textarea "x"
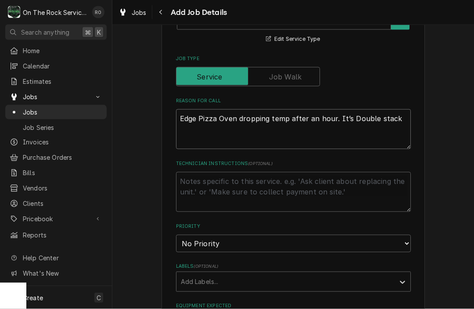
type textarea "Edge Pizza Oven dropping temp after an hour. It’s aDouble stack"
type textarea "x"
type textarea "Edge Pizza Oven dropping temp after an hour. It’s a Double stack"
type textarea "x"
type textarea "Edge Pizza Oven dropping temp after an hour. It’s a Double stack"
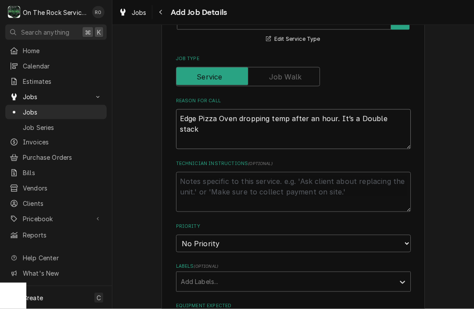
type textarea "x"
type textarea "Edge Pizza Oven dropping temp after an hour. It’s a Double stack"
type textarea "x"
type textarea "Edge Pizza Oven dropping temp after an hour. It’s a Double stack,"
type textarea "x"
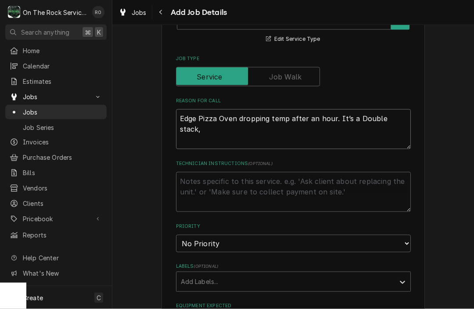
type textarea "Edge Pizza Oven dropping temp after an hour. It’s a Double stack,"
type textarea "x"
type textarea "Edge Pizza Oven dropping temp after an hour. It’s a Double stack, t"
type textarea "x"
type textarea "Edge Pizza Oven dropping temp after an hour. It’s a Double stack, top"
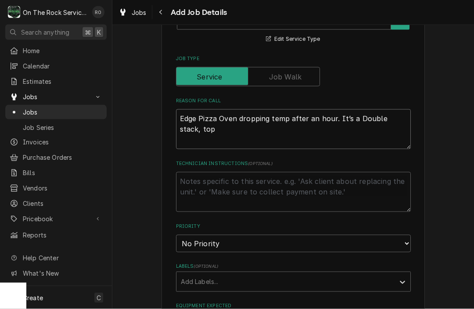
type textarea "x"
type textarea "Edge Pizza Oven dropping temp after an hour. It’s a Double stack, top"
type textarea "x"
type textarea "Edge Pizza Oven dropping temp after an hour. It’s a Double stack, top n"
type textarea "x"
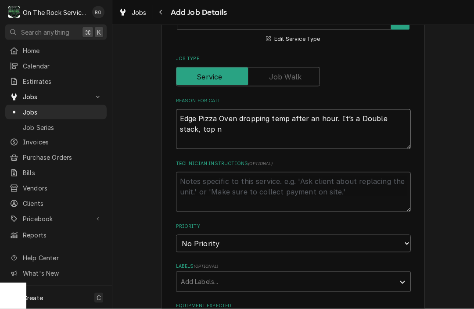
type textarea "Edge Pizza Oven dropping temp after an hour. It’s a Double stack, top np"
type textarea "x"
type textarea "Edge Pizza Oven dropping temp after an hour. It’s a Double stack, top npt"
type textarea "x"
type textarea "Edge Pizza Oven dropping temp after an hour. It’s a Double stack, top np"
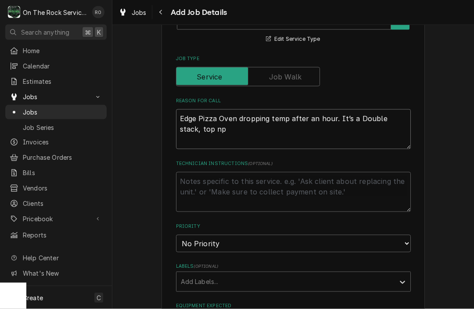
type textarea "x"
type textarea "Edge Pizza Oven dropping temp after an hour. It’s a Double stack, top n"
type textarea "x"
type textarea "Edge Pizza Oven dropping temp after an hour. It’s a Double stack, top no"
type textarea "x"
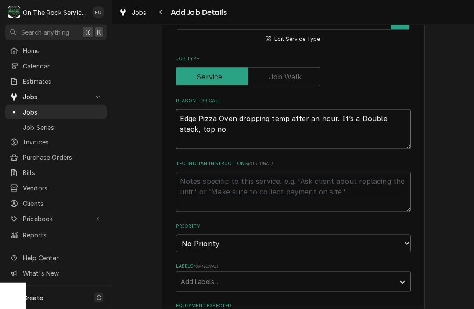
type textarea "Edge Pizza Oven dropping temp after an hour. It’s a Double stack, top not"
type textarea "x"
type textarea "Edge Pizza Oven dropping temp after an hour. It’s a Double stack, top not"
type textarea "x"
type textarea "Edge Pizza Oven dropping temp after an hour. It’s a Double stack, top not w"
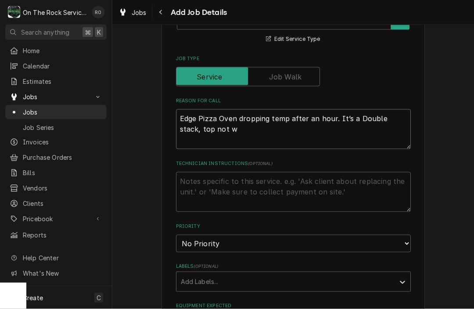
type textarea "x"
type textarea "Edge Pizza Oven dropping temp after an hour. It’s a Double stack, top not wo"
type textarea "x"
type textarea "Edge Pizza Oven dropping temp after an hour. It’s a Double stack, top not wor"
type textarea "x"
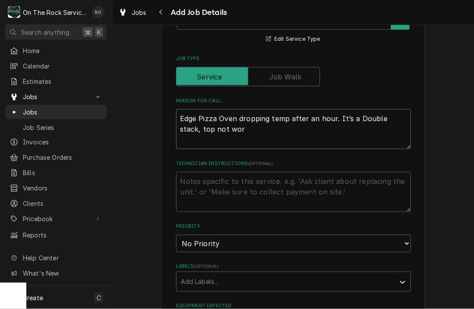
type textarea "Edge Pizza Oven dropping temp after an hour. It’s a Double stack, top not work"
type textarea "x"
type textarea "Edge Pizza Oven dropping temp after an hour. It’s a Double stack, top not worki"
type textarea "x"
type textarea "Edge Pizza Oven dropping temp after an hour. It’s a Double stack, top not workin"
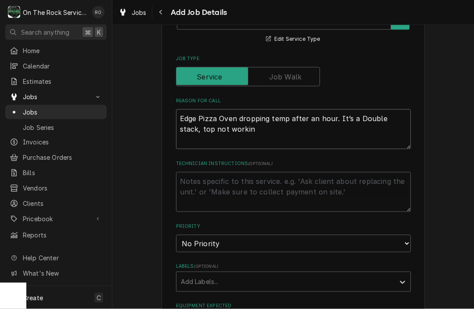
type textarea "x"
type textarea "Edge Pizza Oven dropping temp after an hour. It’s a Double stack, top not worki…"
type textarea "x"
type textarea "Edge Pizza Oven dropping temp after an hour. It’s a Double stack, top not worki…"
type textarea "x"
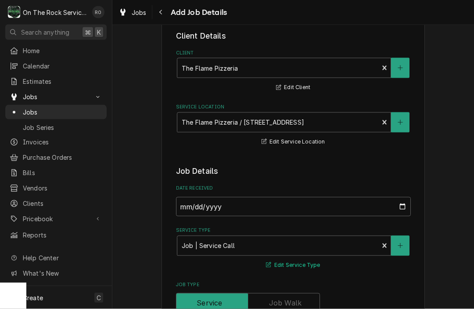
scroll to position [32, 0]
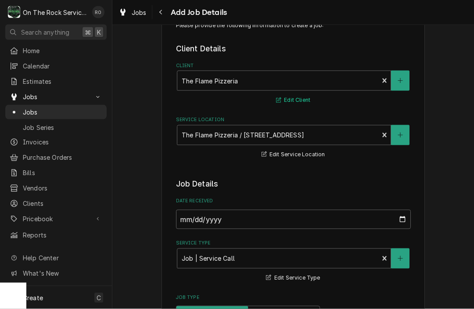
type textarea "Edge Pizza Oven dropping temp after an hour. It’s a Double stack, top not worki…"
click at [287, 103] on button "Edit Client" at bounding box center [293, 100] width 37 height 11
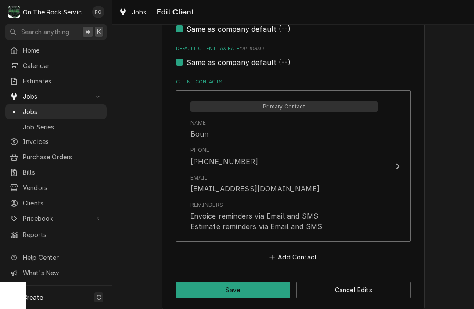
scroll to position [575, 0]
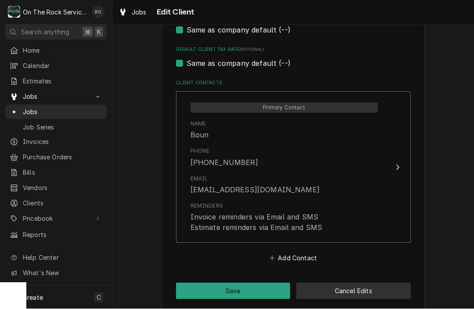
click at [315, 283] on button "Cancel Edits" at bounding box center [353, 291] width 114 height 16
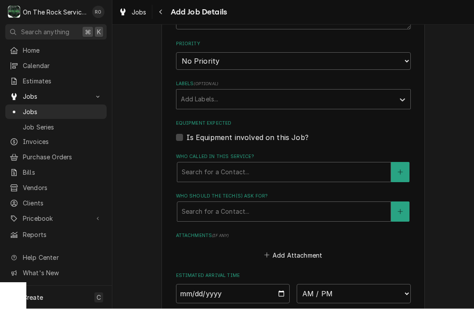
scroll to position [455, 0]
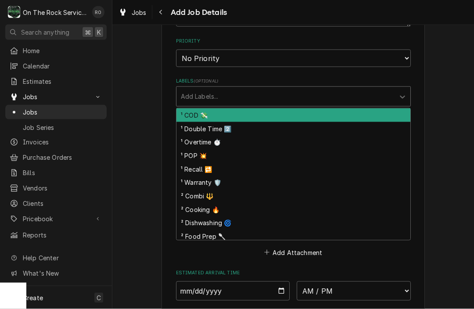
click at [246, 89] on div "Labels" at bounding box center [285, 97] width 209 height 16
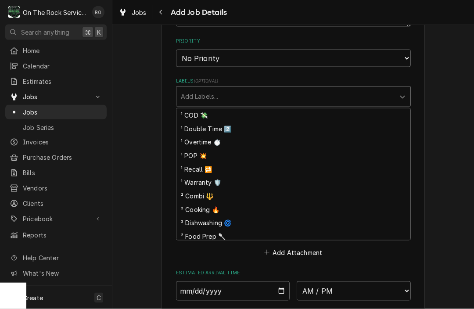
scroll to position [0, 0]
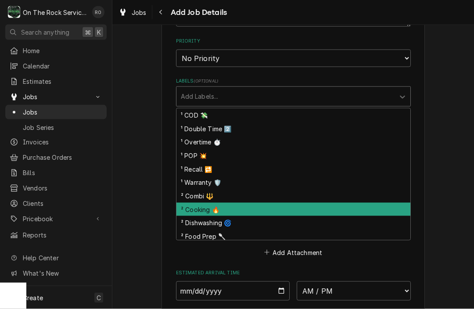
click at [225, 203] on div "² Cooking 🔥" at bounding box center [293, 210] width 234 height 14
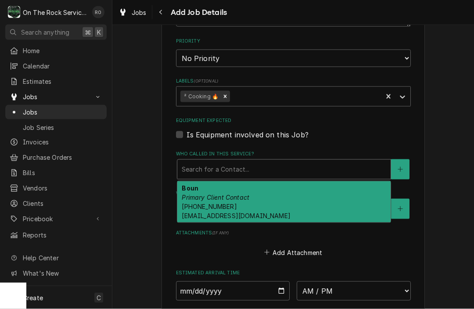
drag, startPoint x: 220, startPoint y: 164, endPoint x: 219, endPoint y: 189, distance: 25.0
click at [219, 179] on div "[object Object], 1 of 1. 1 result available. Use Up and Down to choose options,…" at bounding box center [284, 169] width 214 height 20
click at [219, 193] on em "Primary Client Contact" at bounding box center [216, 196] width 68 height 7
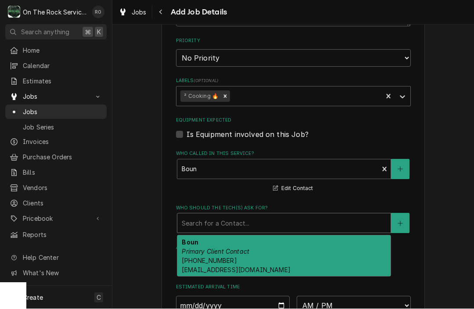
click at [222, 219] on div "Search for a Contact..." at bounding box center [284, 223] width 204 height 9
click at [221, 248] on em "Primary Client Contact" at bounding box center [216, 251] width 68 height 7
type textarea "x"
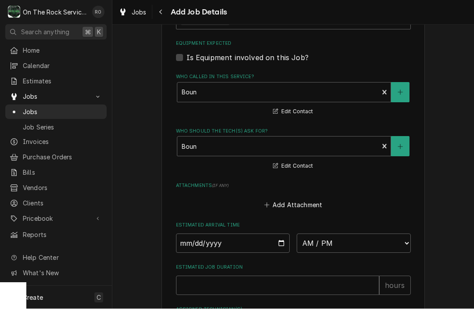
scroll to position [556, 0]
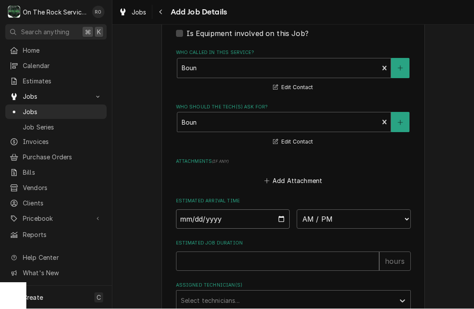
type input "2025-08-28"
click at [218, 218] on input "2025-08-28" at bounding box center [233, 219] width 114 height 19
type textarea "x"
type input "2025-08-29"
type textarea "x"
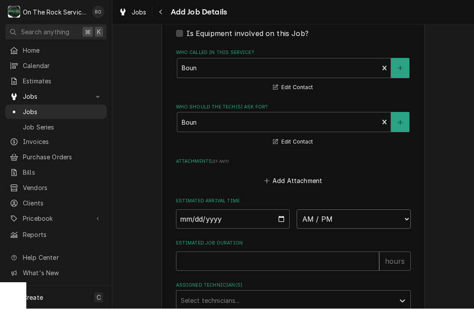
select select "08:00:00"
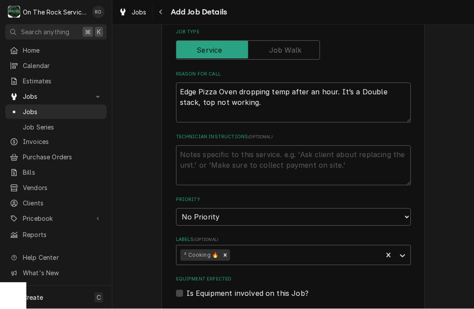
scroll to position [296, 0]
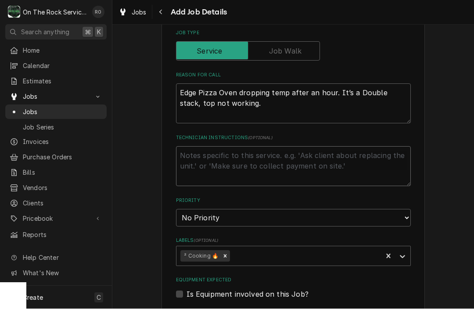
click at [242, 157] on textarea "Technician Instructions ( optional )" at bounding box center [293, 166] width 235 height 40
type textarea "x"
type textarea "K"
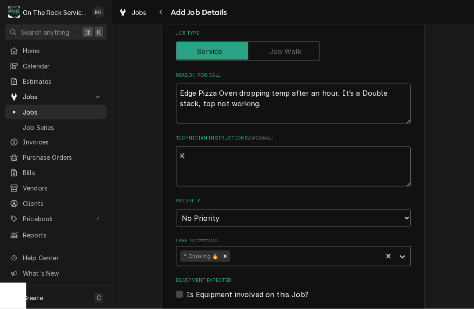
type textarea "x"
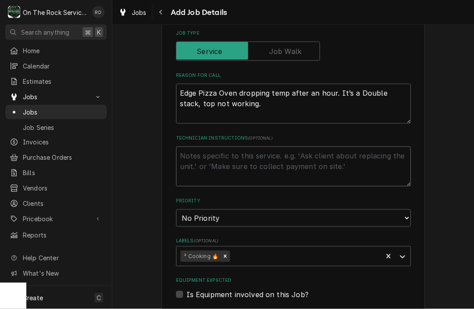
type textarea "x"
type textarea "G"
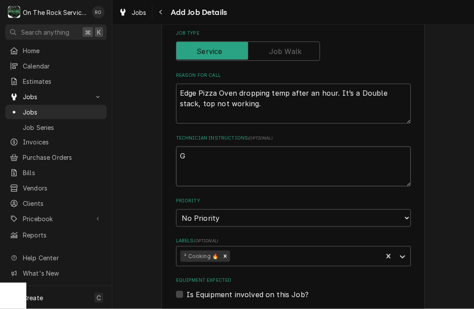
type textarea "x"
type textarea "Go"
type textarea "x"
type textarea "Go"
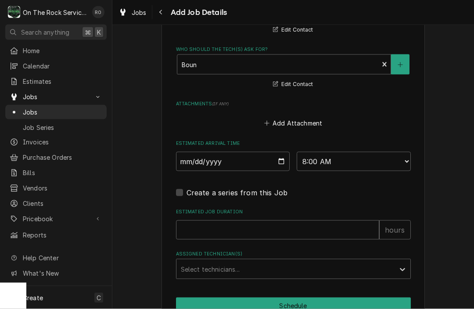
scroll to position [632, 0]
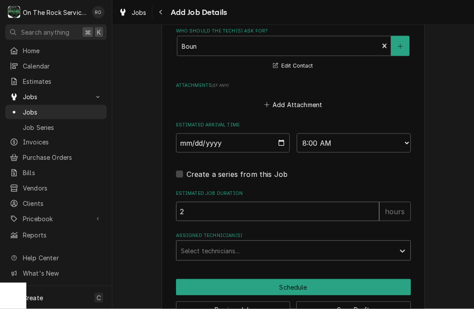
drag, startPoint x: 219, startPoint y: 200, endPoint x: 219, endPoint y: 237, distance: 36.8
drag, startPoint x: 219, startPoint y: 255, endPoint x: 219, endPoint y: 243, distance: 12.7
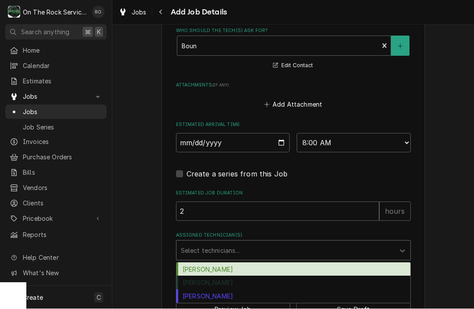
click at [219, 246] on div "Select technicians..." at bounding box center [285, 250] width 209 height 9
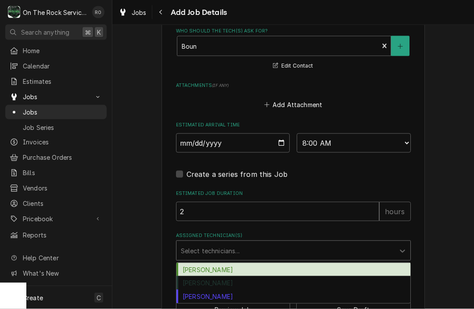
click at [219, 263] on div "Ray Beals" at bounding box center [293, 270] width 234 height 14
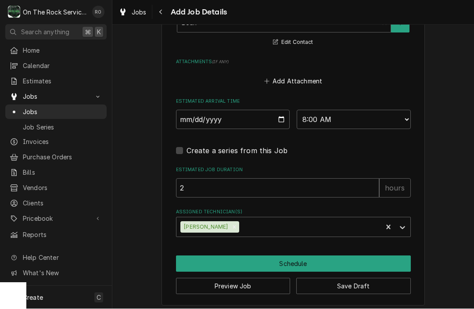
click at [219, 260] on button "Schedule" at bounding box center [293, 264] width 235 height 16
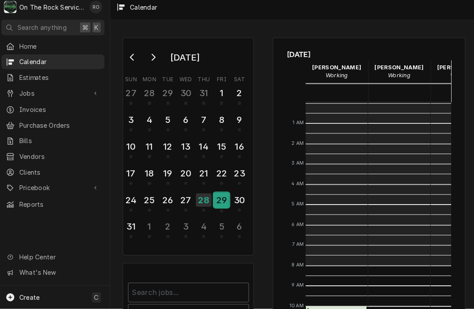
scroll to position [160, 0]
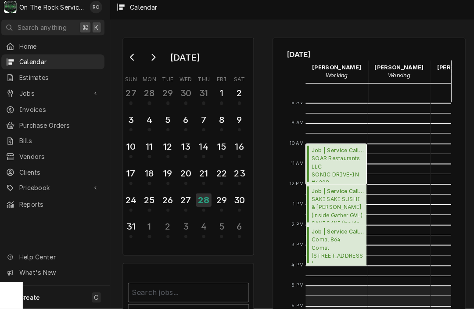
click at [336, 169] on span "SOAR Restaurants LLC SONIC DRIVE-IN #4208 - Greer / 119 S Buncombe Rd, Greer, S…" at bounding box center [335, 170] width 51 height 27
click at [333, 240] on span "Comal 864 Comal 864 / 219 W Antrim Dr Suite C, Greenville, SC 29607" at bounding box center [335, 250] width 51 height 27
click at [216, 198] on div "29" at bounding box center [221, 201] width 15 height 15
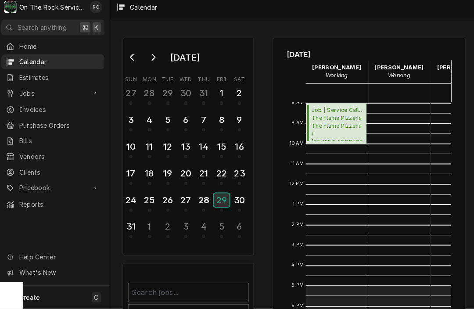
click at [220, 197] on div "29" at bounding box center [221, 201] width 15 height 13
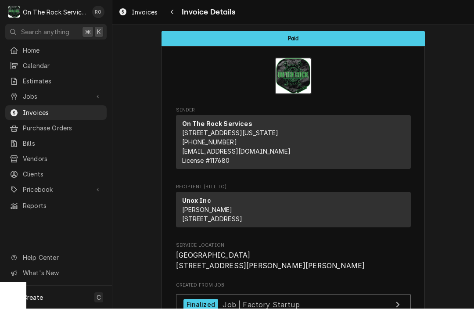
scroll to position [2, 0]
